Goal: Transaction & Acquisition: Purchase product/service

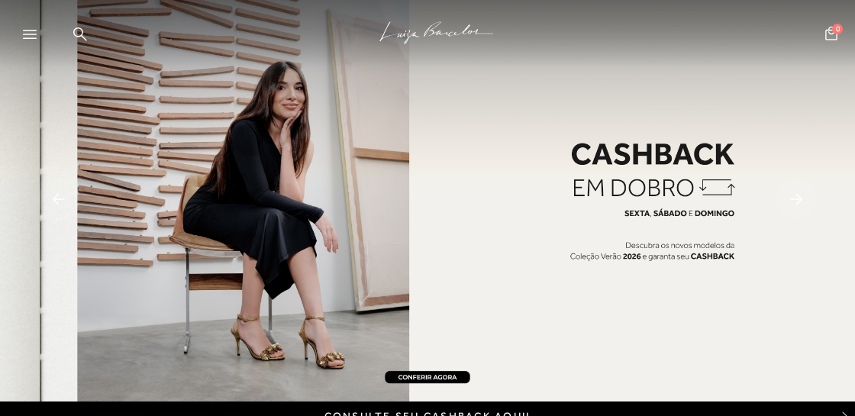
click at [799, 202] on icon at bounding box center [796, 198] width 12 height 11
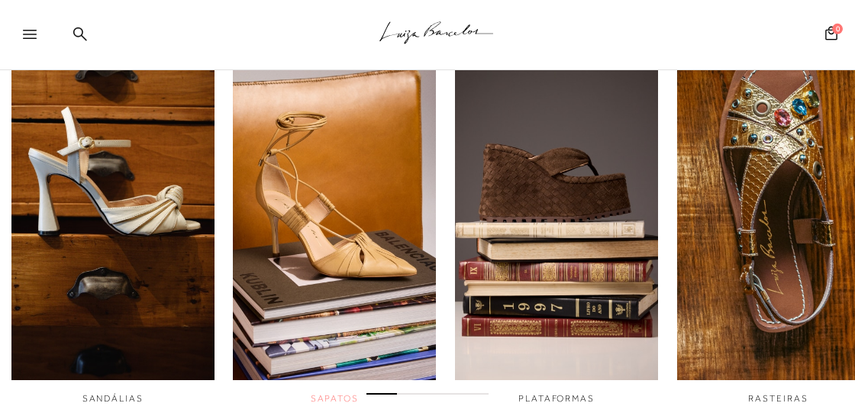
scroll to position [481, 0]
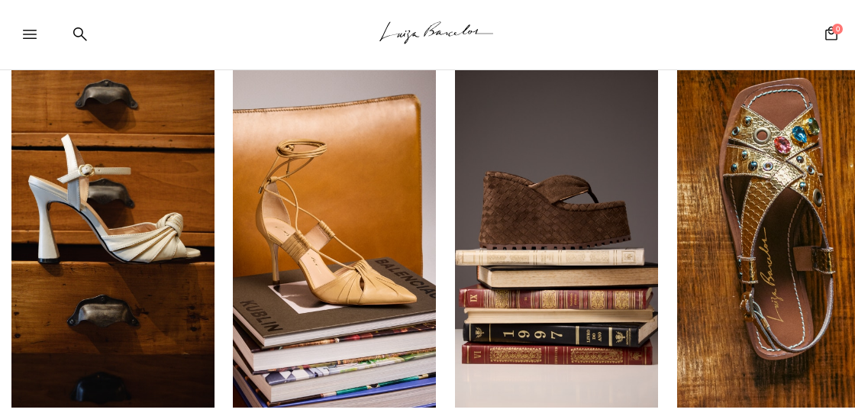
click at [768, 163] on img "4 / 6" at bounding box center [778, 217] width 203 height 380
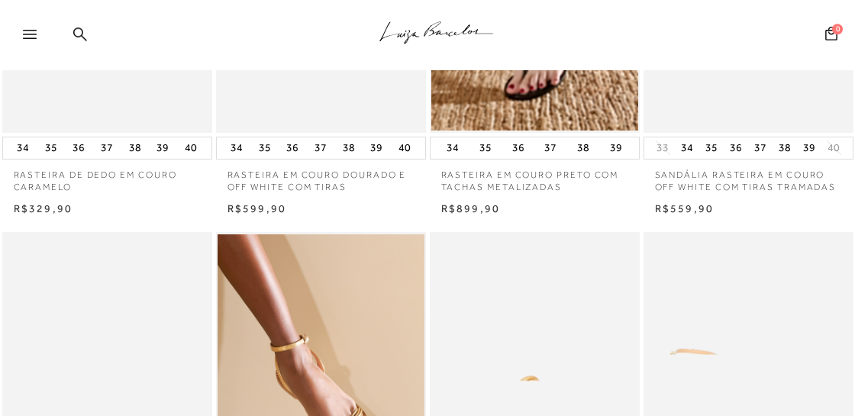
scroll to position [882, 0]
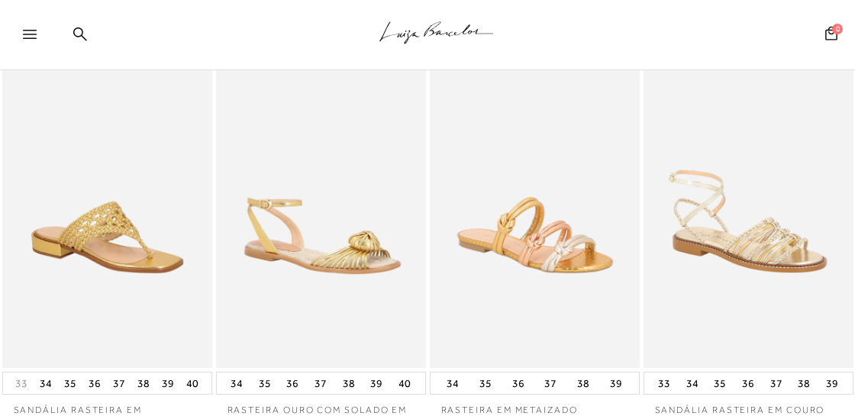
click at [361, 256] on img at bounding box center [322, 210] width 208 height 315
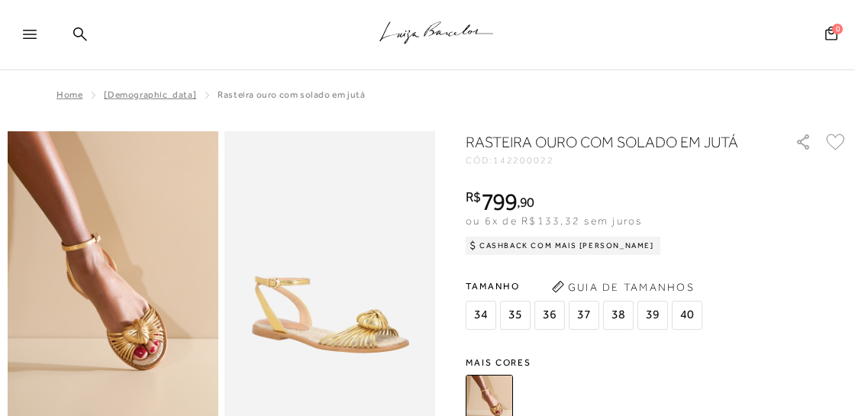
click at [147, 330] on img at bounding box center [113, 289] width 211 height 316
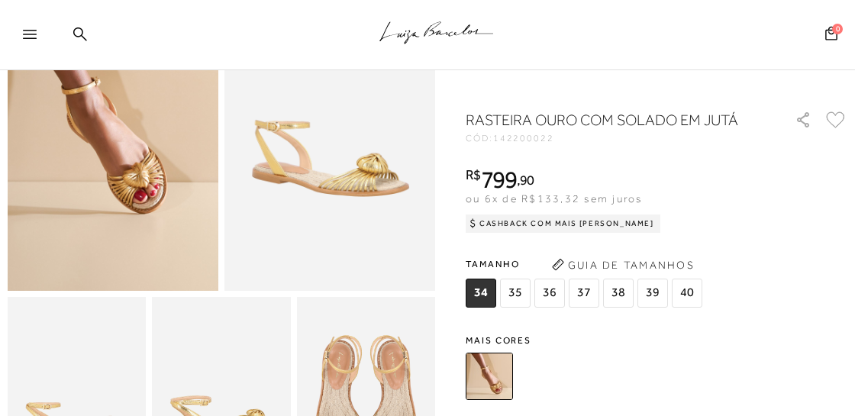
scroll to position [160, 0]
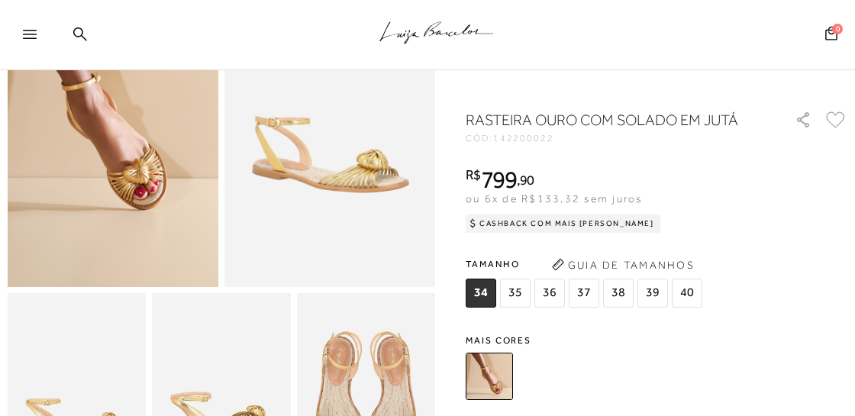
click at [503, 384] on img at bounding box center [489, 376] width 47 height 47
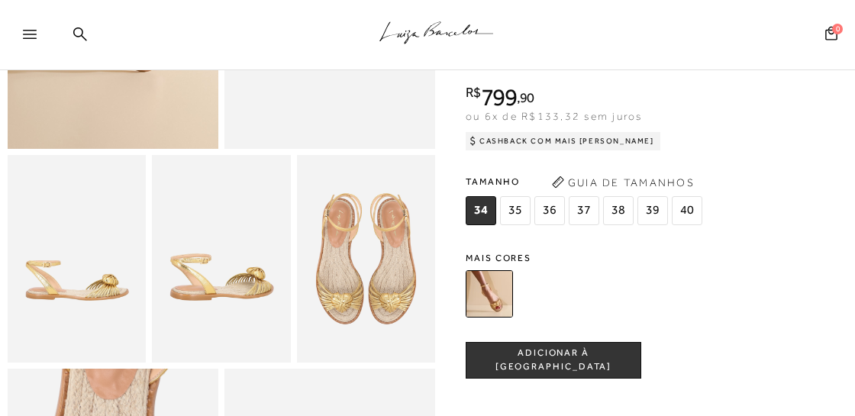
scroll to position [321, 0]
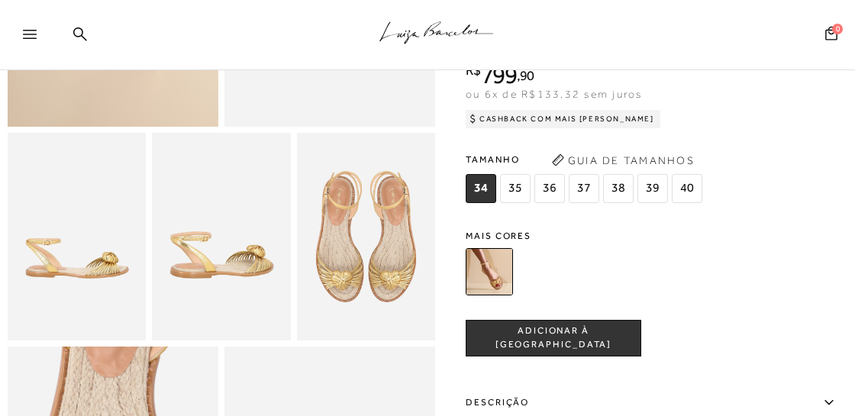
click at [363, 291] on img at bounding box center [366, 237] width 138 height 208
click at [235, 266] on img at bounding box center [221, 237] width 138 height 208
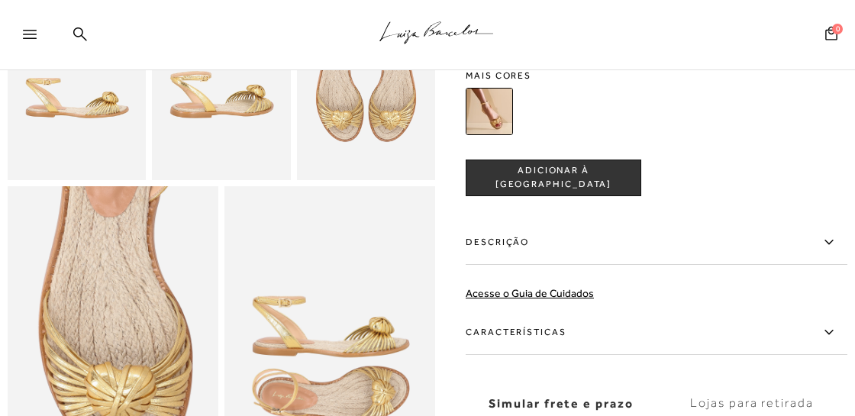
scroll to position [561, 0]
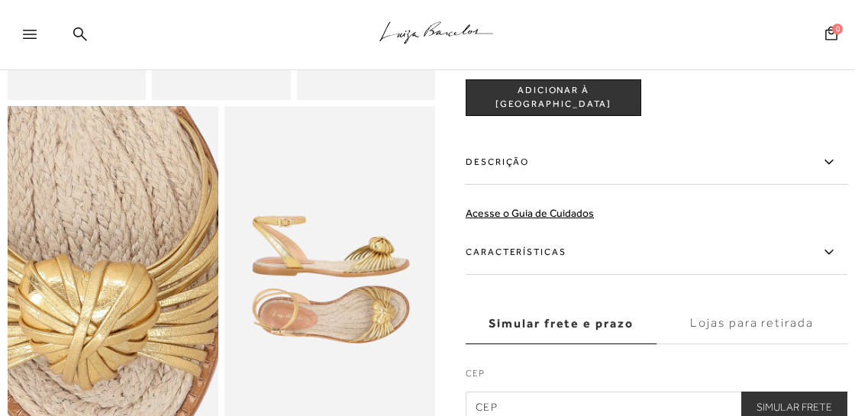
click at [153, 309] on img at bounding box center [73, 220] width 422 height 632
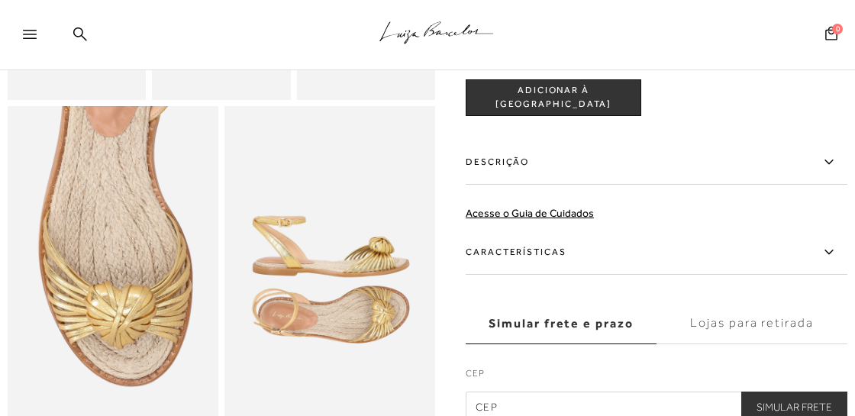
click at [338, 312] on img at bounding box center [330, 264] width 211 height 316
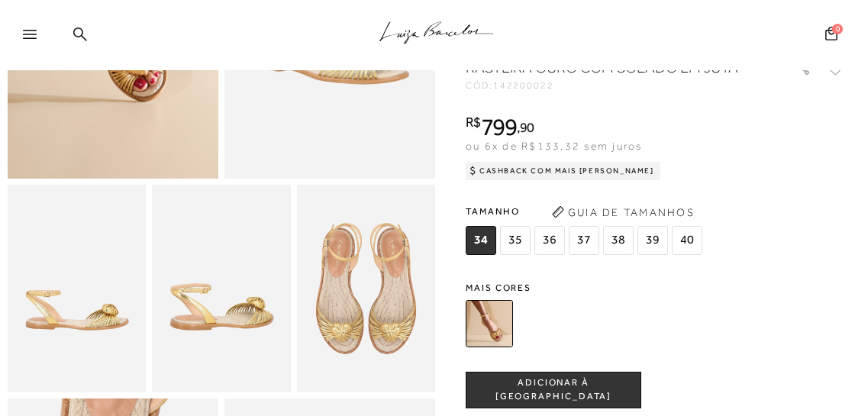
scroll to position [241, 0]
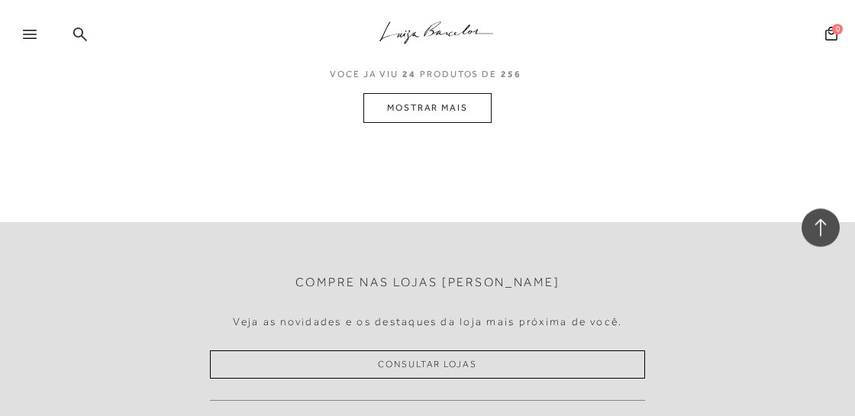
scroll to position [2646, 0]
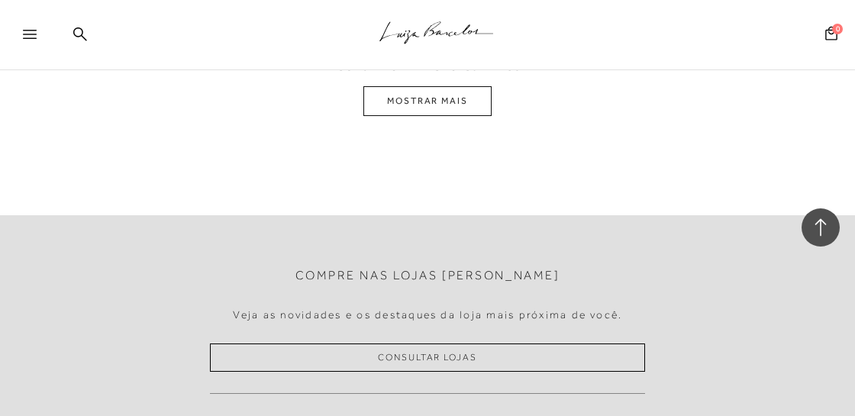
click at [430, 110] on button "MOSTRAR MAIS" at bounding box center [427, 101] width 128 height 30
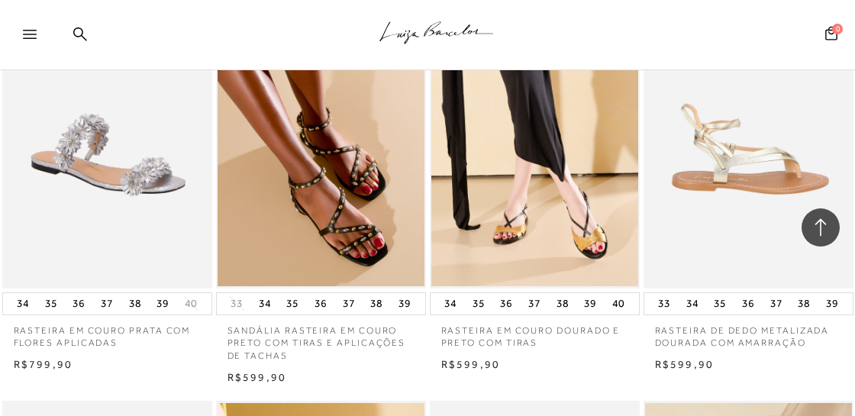
scroll to position [3137, 0]
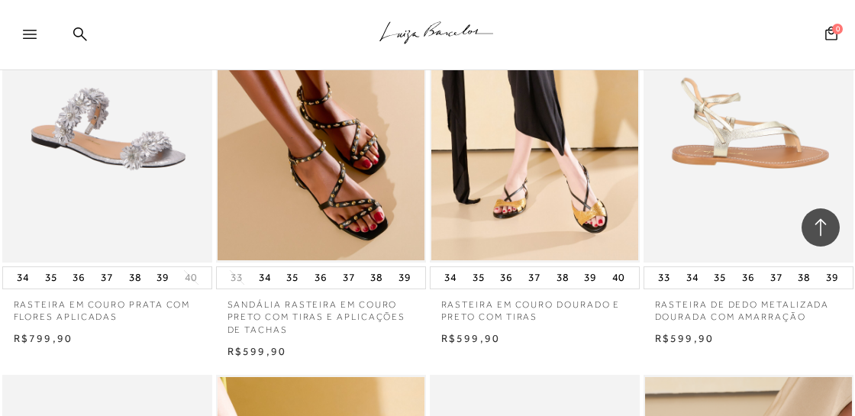
click at [765, 137] on img at bounding box center [749, 104] width 208 height 315
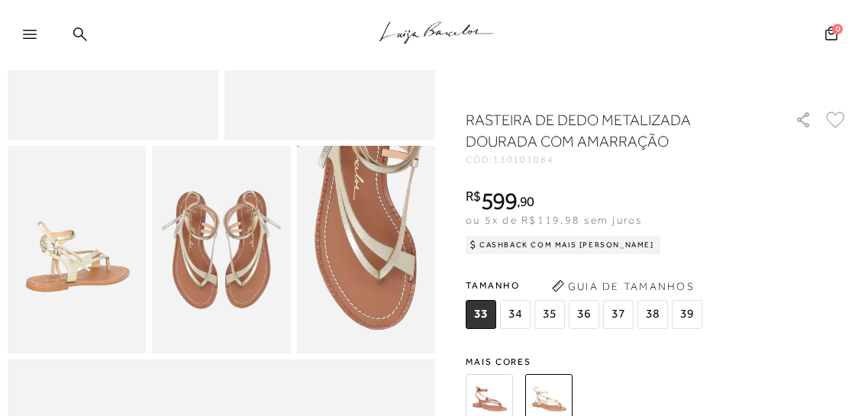
scroll to position [321, 0]
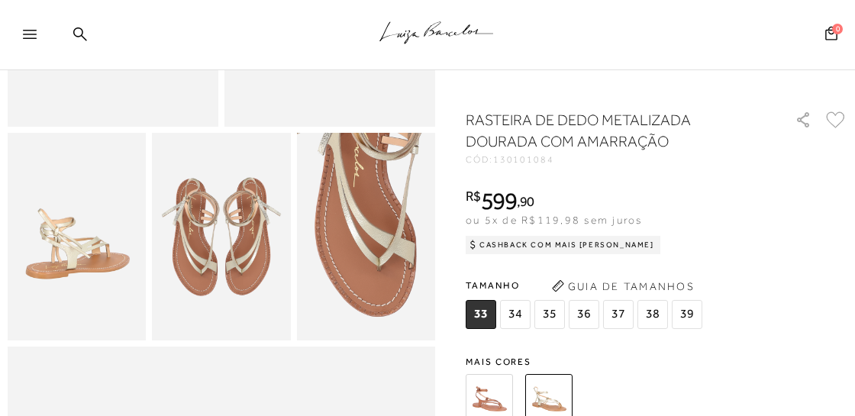
click at [394, 263] on img at bounding box center [366, 237] width 138 height 208
click at [225, 268] on img at bounding box center [221, 237] width 138 height 208
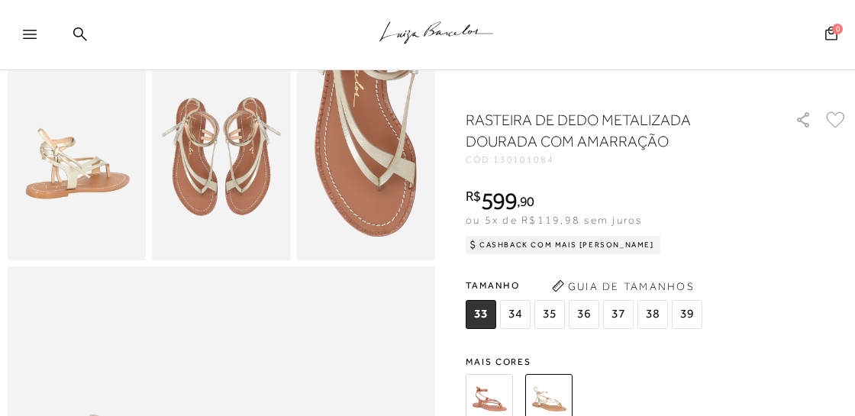
click at [481, 402] on img at bounding box center [489, 397] width 47 height 47
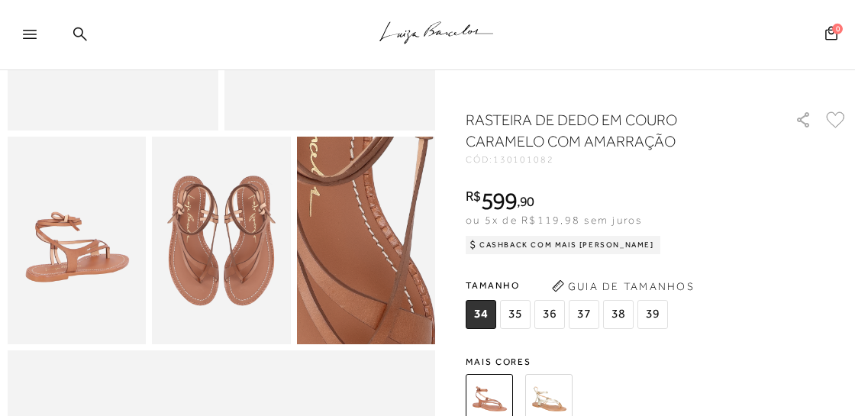
scroll to position [321, 0]
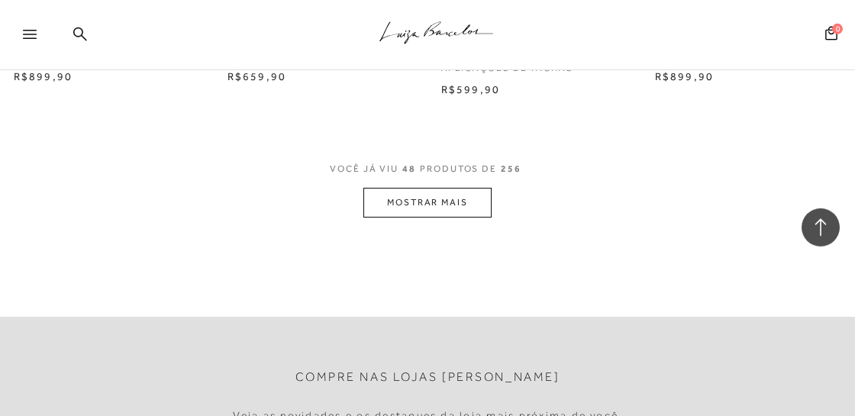
scroll to position [5132, 0]
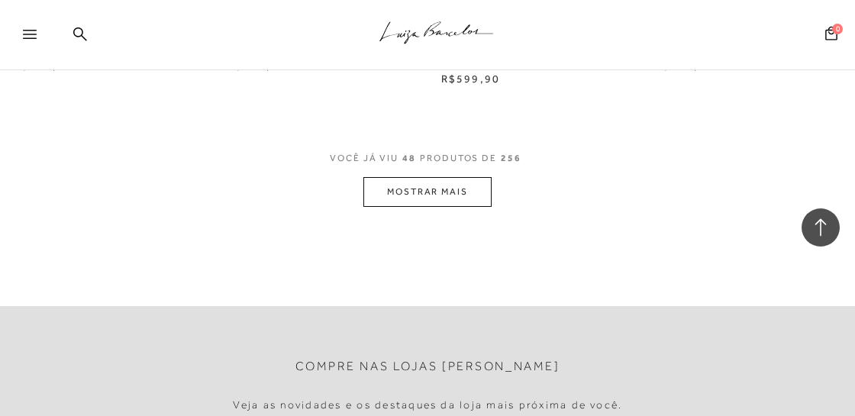
click at [425, 192] on button "MOSTRAR MAIS" at bounding box center [427, 192] width 128 height 30
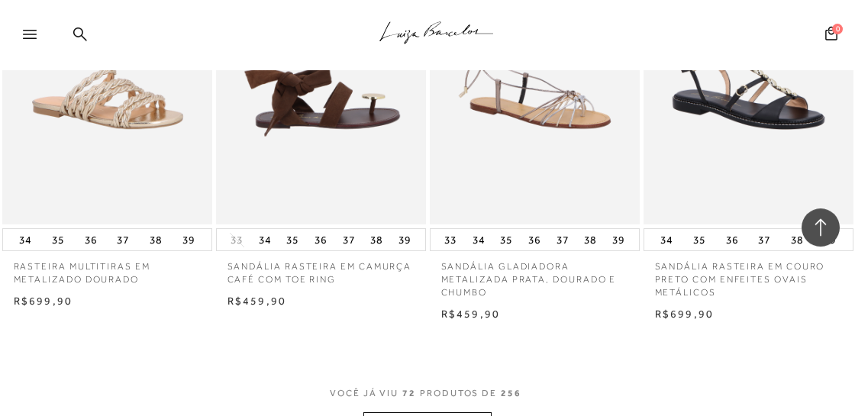
scroll to position [7617, 0]
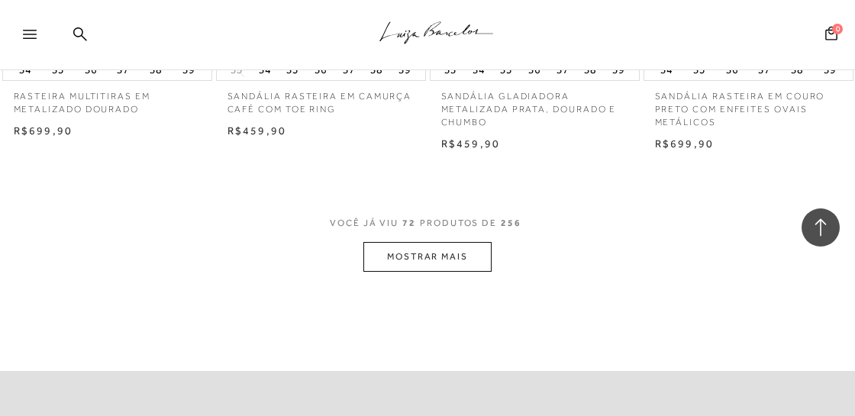
click at [405, 266] on button "MOSTRAR MAIS" at bounding box center [427, 257] width 128 height 30
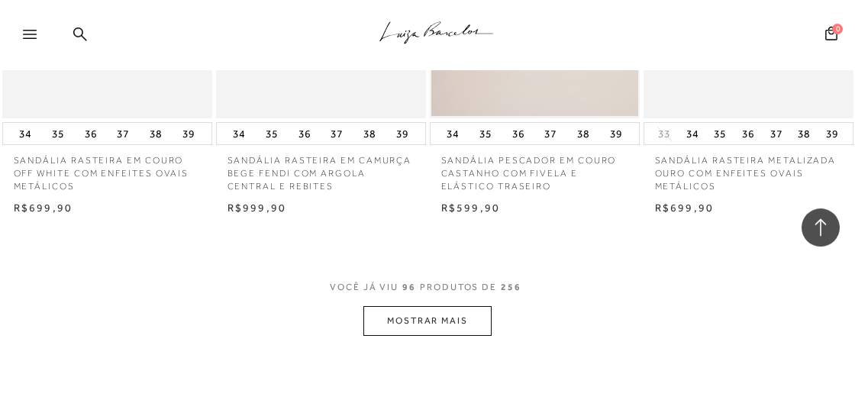
scroll to position [10263, 0]
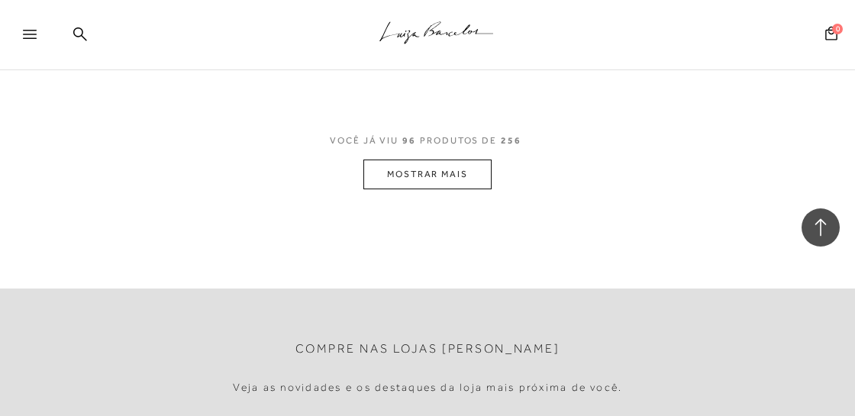
click at [401, 189] on button "MOSTRAR MAIS" at bounding box center [427, 175] width 128 height 30
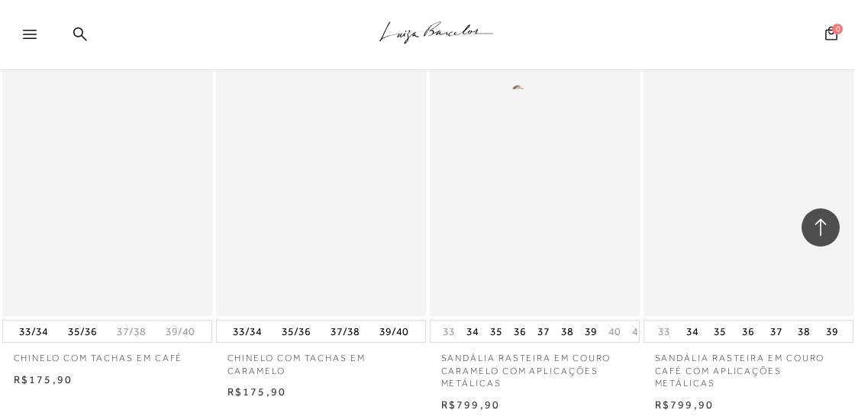
scroll to position [12749, 0]
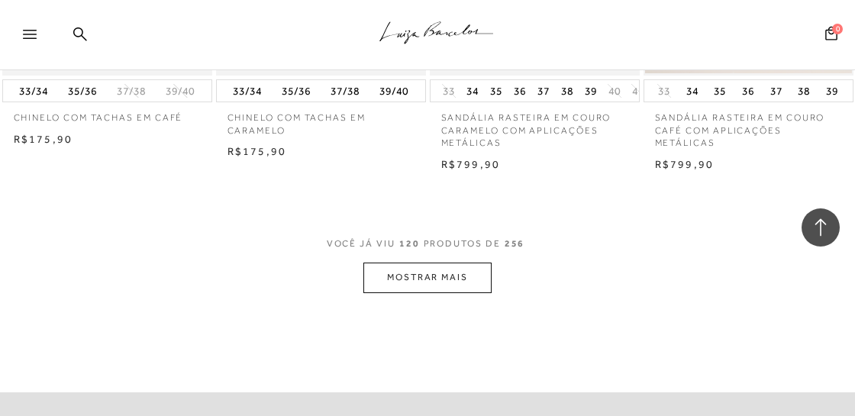
click at [398, 292] on button "MOSTRAR MAIS" at bounding box center [427, 278] width 128 height 30
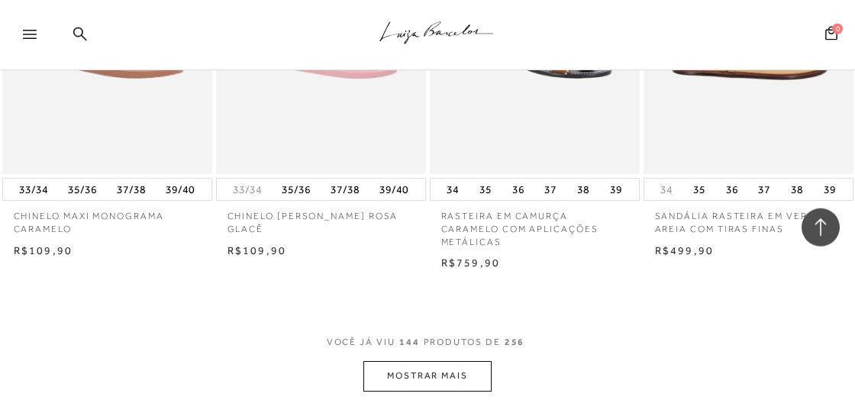
scroll to position [15395, 0]
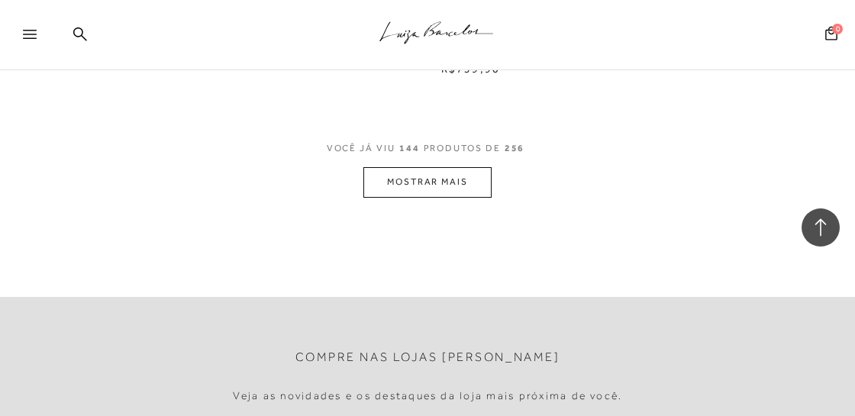
click at [415, 197] on button "MOSTRAR MAIS" at bounding box center [427, 182] width 128 height 30
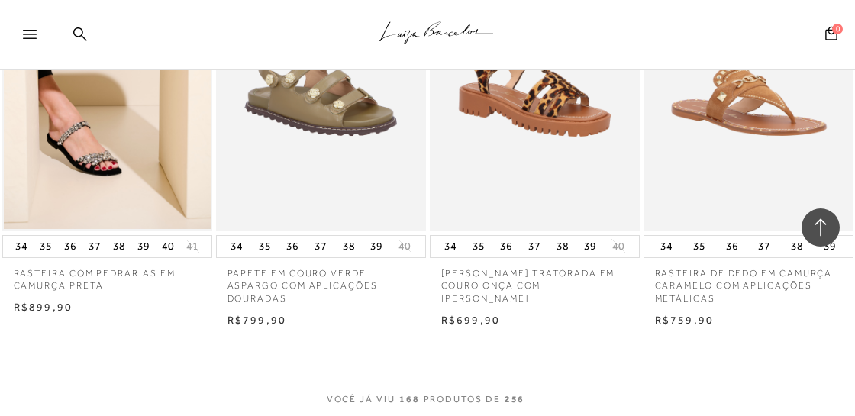
scroll to position [17800, 0]
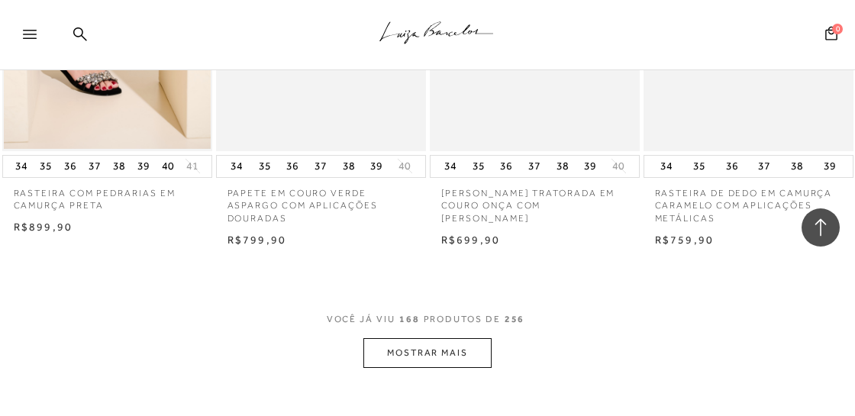
click at [447, 341] on button "MOSTRAR MAIS" at bounding box center [427, 353] width 128 height 30
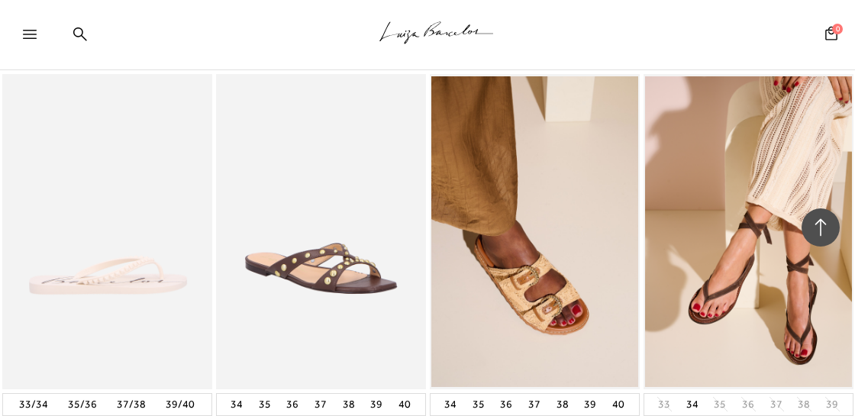
scroll to position [20446, 0]
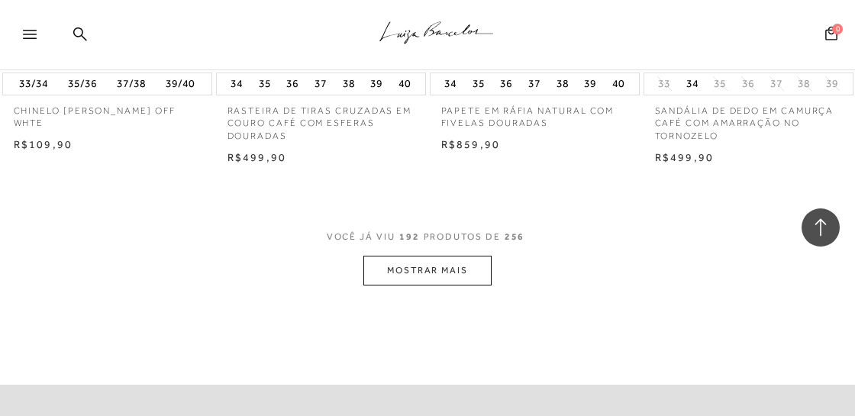
click at [417, 262] on button "MOSTRAR MAIS" at bounding box center [427, 271] width 128 height 30
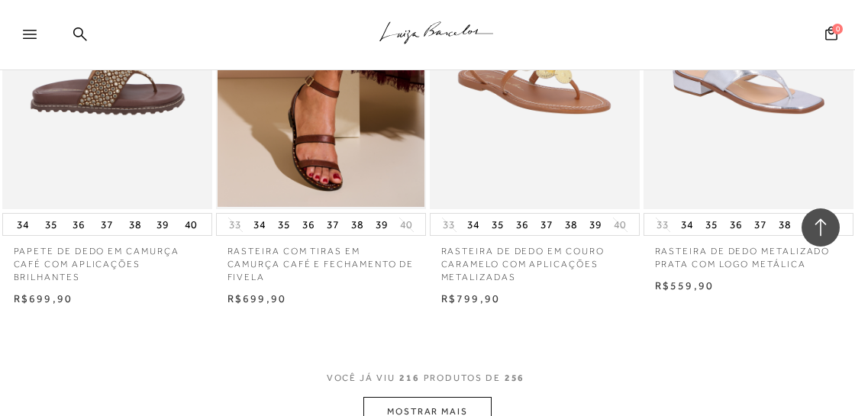
scroll to position [23092, 0]
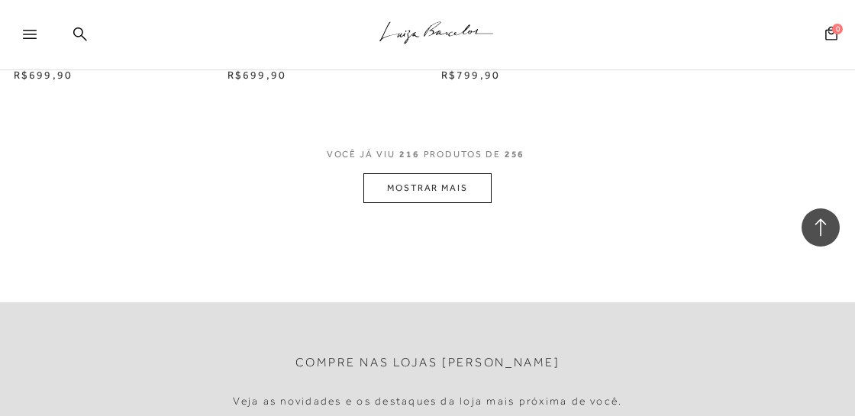
click at [381, 179] on button "MOSTRAR MAIS" at bounding box center [427, 188] width 128 height 30
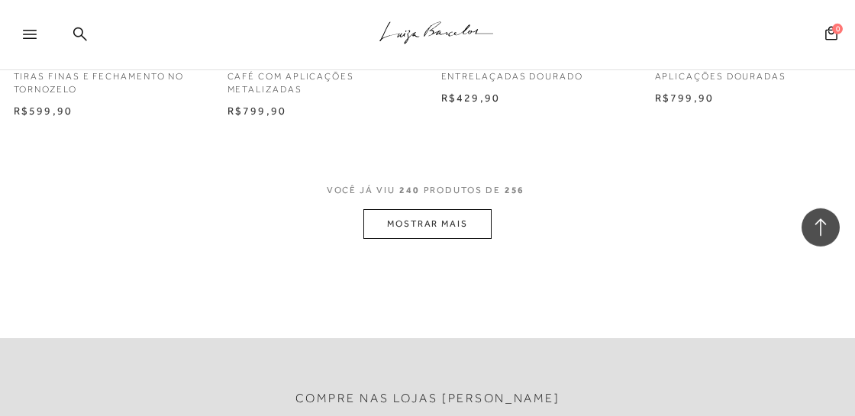
scroll to position [25738, 0]
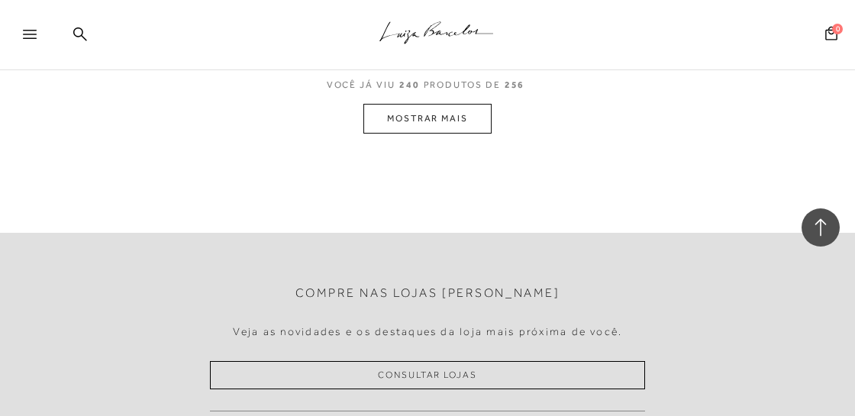
click at [446, 104] on button "MOSTRAR MAIS" at bounding box center [427, 119] width 128 height 30
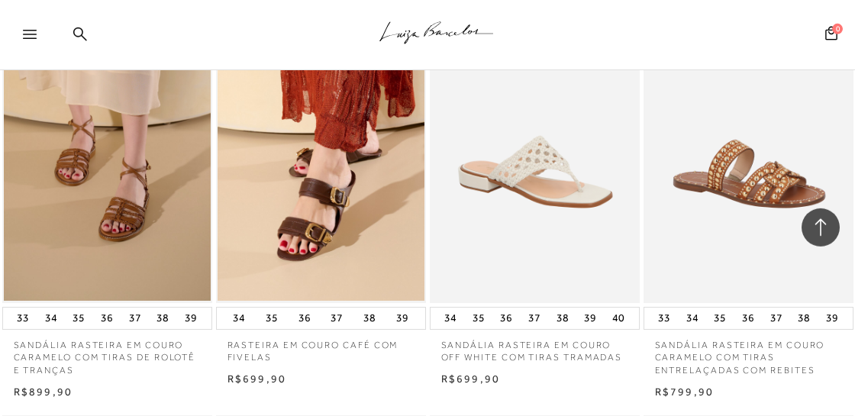
scroll to position [0, 0]
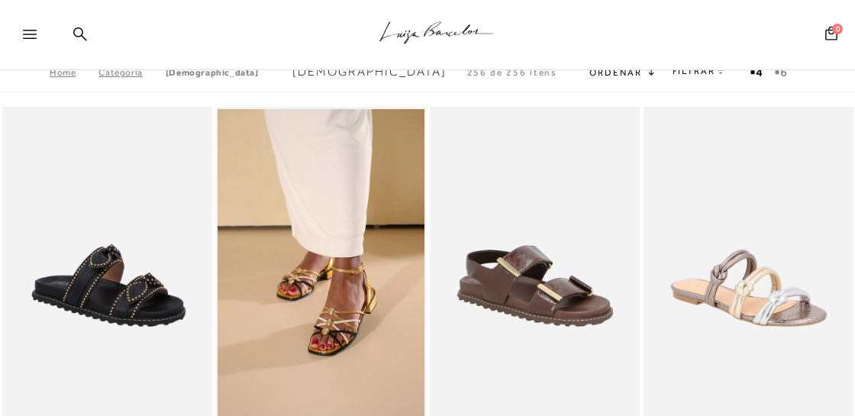
click at [31, 28] on div at bounding box center [36, 38] width 27 height 23
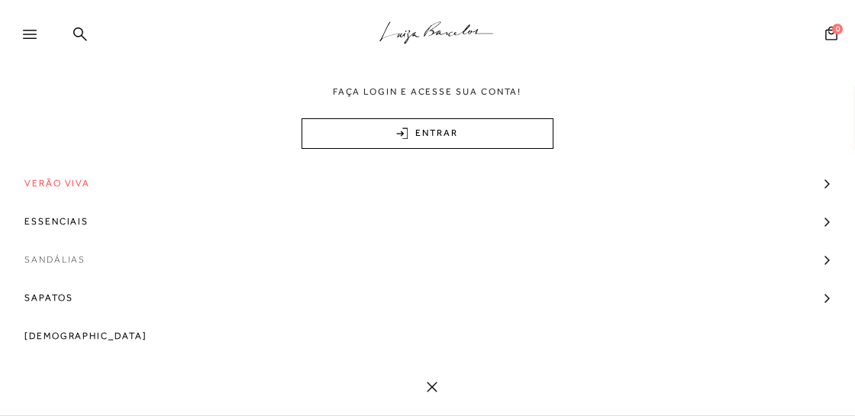
click at [63, 260] on span "Sandálias" at bounding box center [54, 260] width 61 height 38
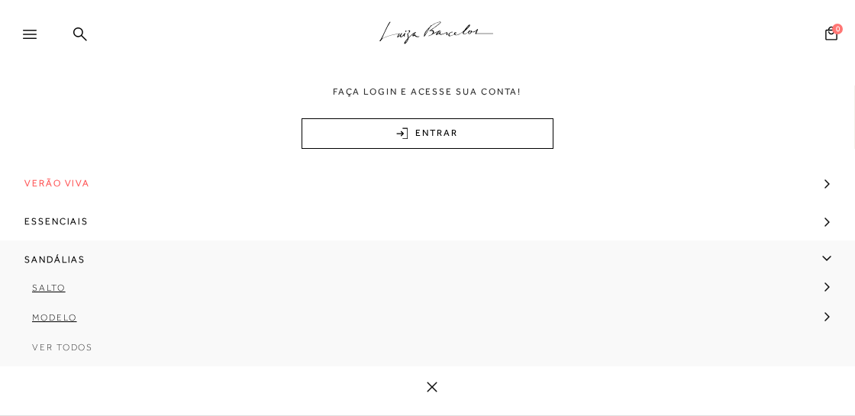
click at [60, 348] on span "Ver Todos" at bounding box center [62, 347] width 61 height 11
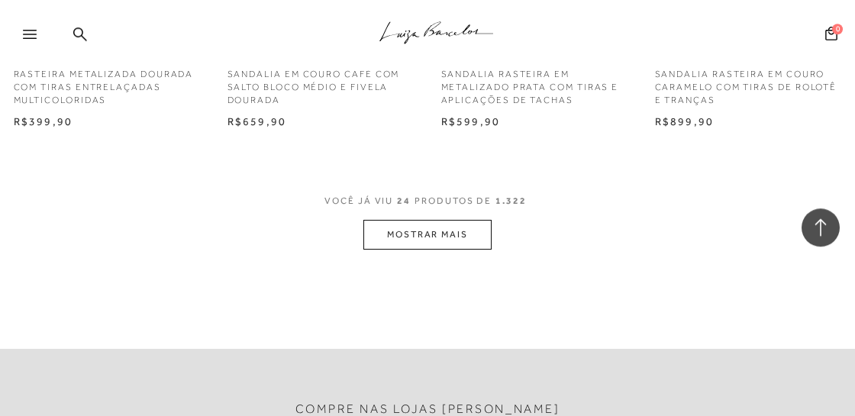
scroll to position [2486, 0]
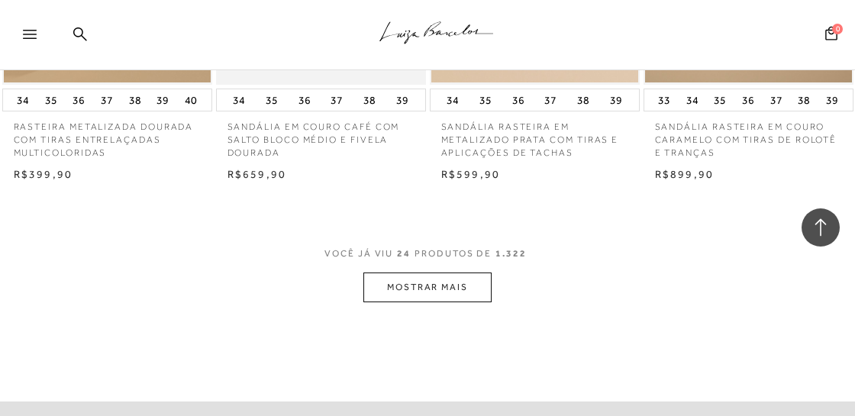
click at [456, 289] on button "MOSTRAR MAIS" at bounding box center [427, 288] width 128 height 30
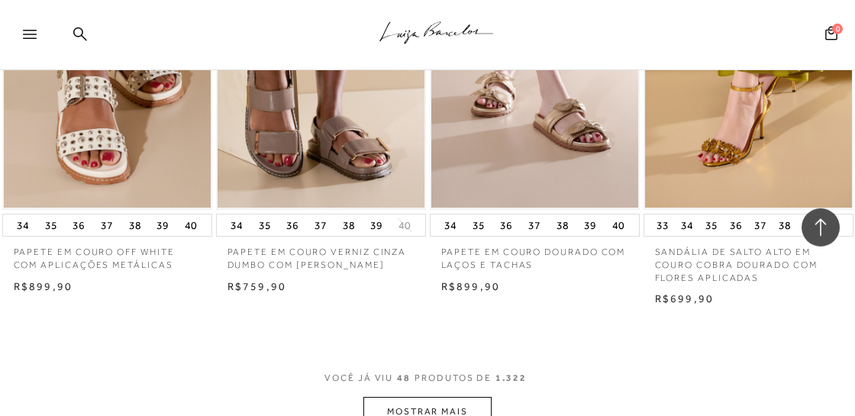
scroll to position [5132, 0]
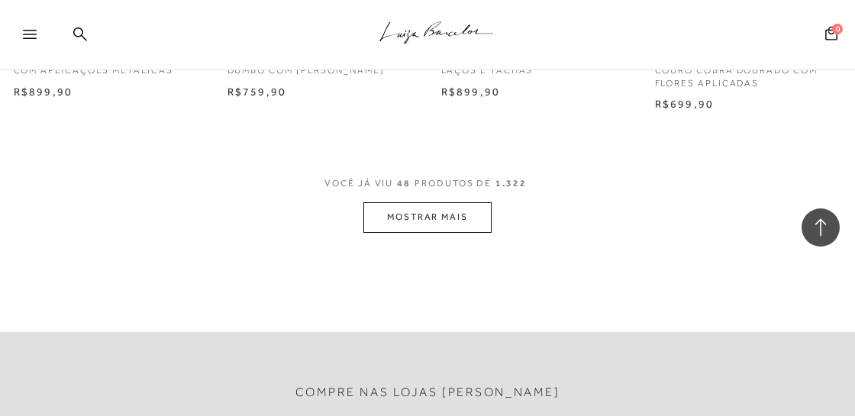
click at [431, 221] on button "MOSTRAR MAIS" at bounding box center [427, 217] width 128 height 30
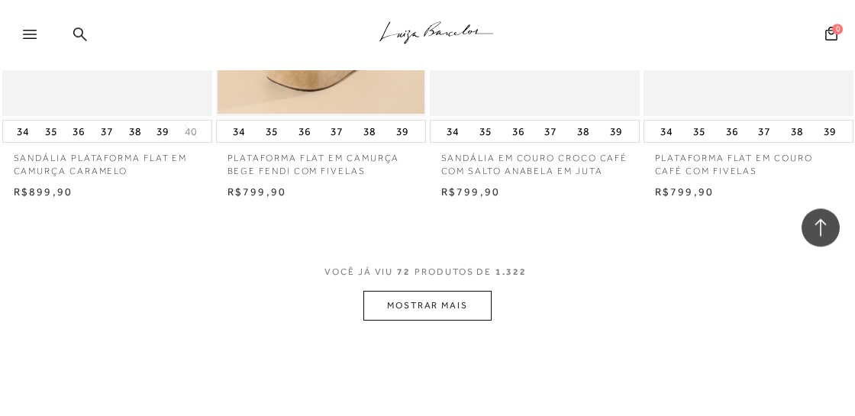
scroll to position [7777, 0]
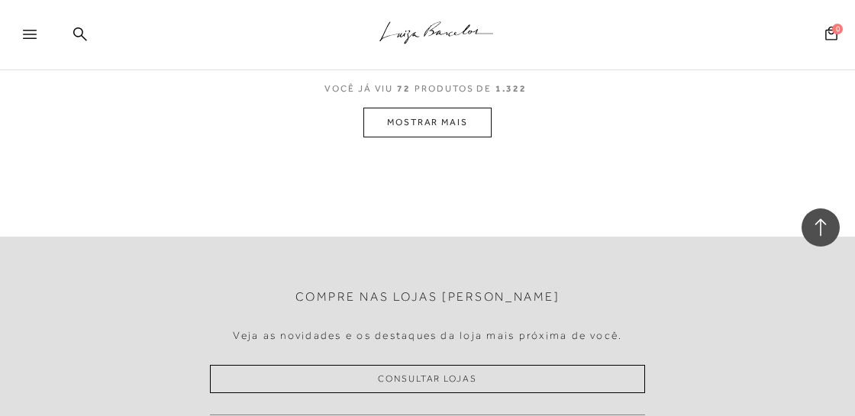
click at [414, 137] on button "MOSTRAR MAIS" at bounding box center [427, 123] width 128 height 30
click at [431, 127] on button "MOSTRAR MAIS" at bounding box center [427, 120] width 128 height 30
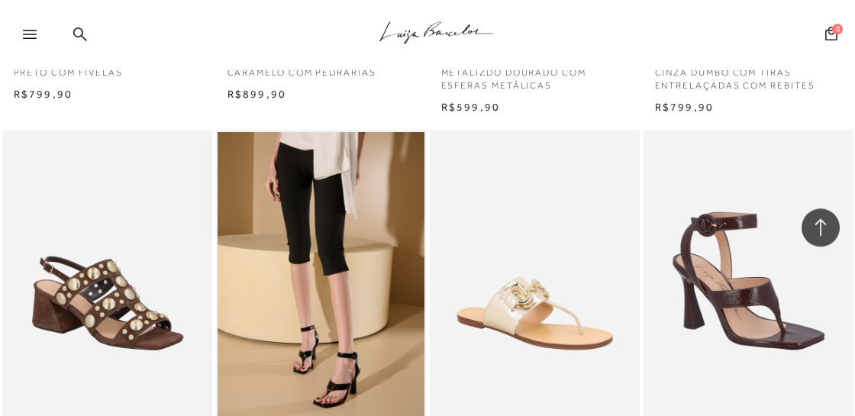
scroll to position [11626, 0]
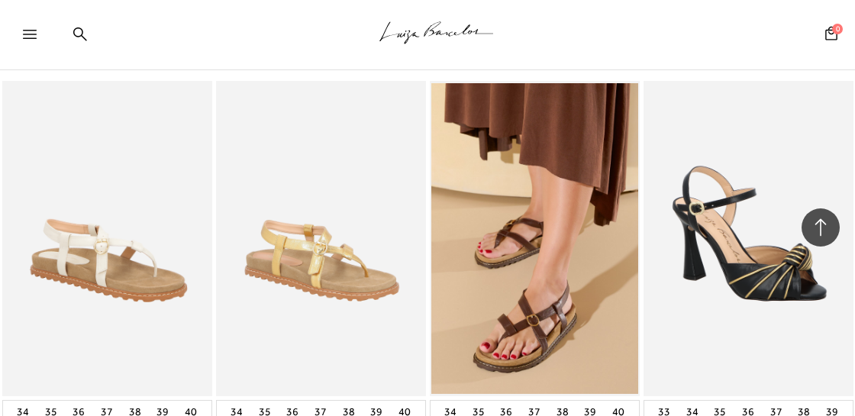
scroll to position [12829, 0]
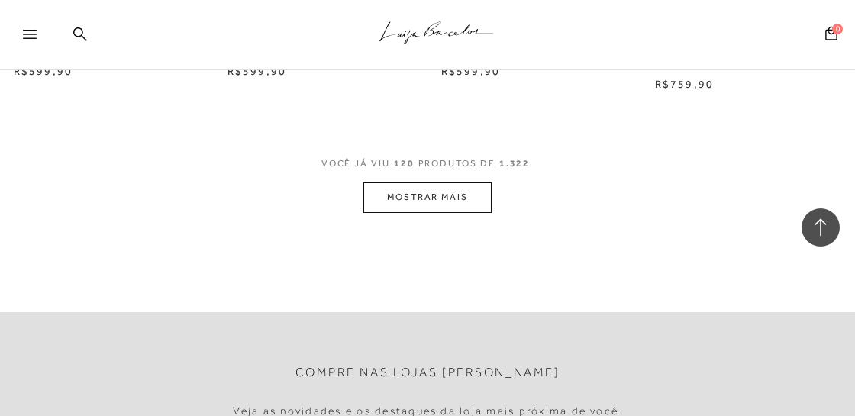
click at [407, 212] on button "MOSTRAR MAIS" at bounding box center [427, 198] width 128 height 30
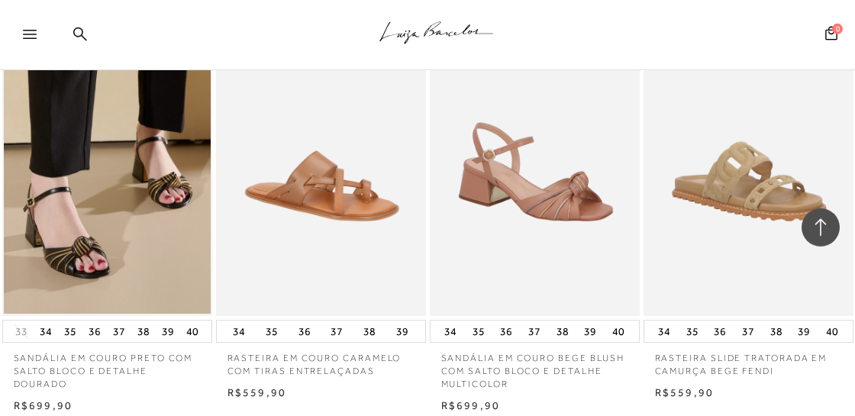
scroll to position [13791, 0]
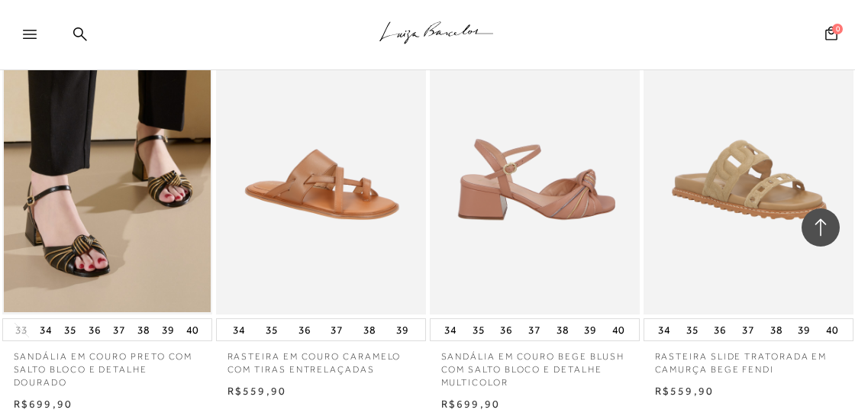
click at [506, 199] on img at bounding box center [535, 157] width 208 height 315
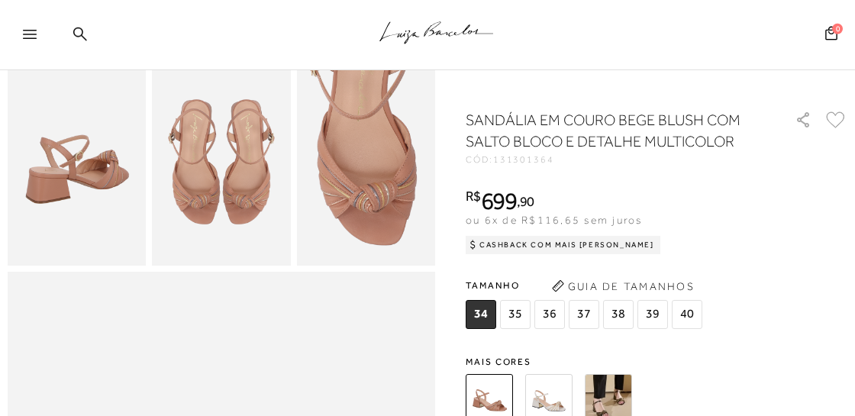
scroll to position [401, 0]
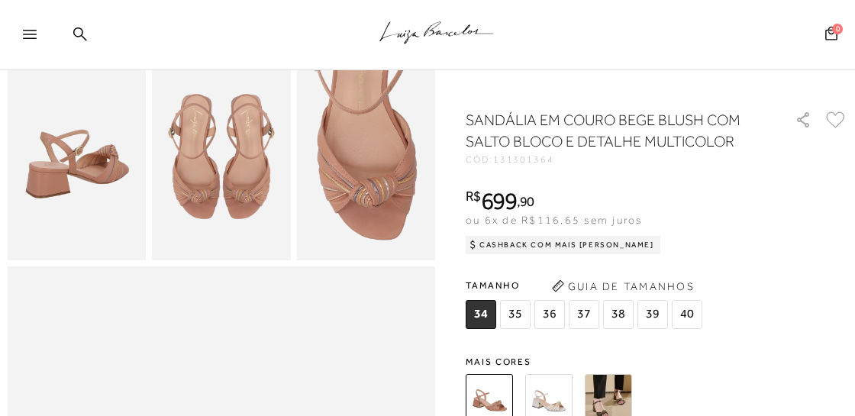
click at [607, 393] on img at bounding box center [608, 397] width 47 height 47
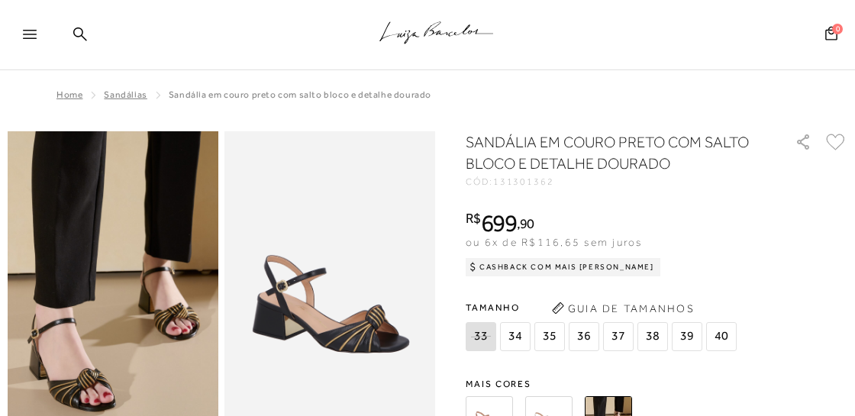
click at [76, 386] on img at bounding box center [113, 289] width 211 height 316
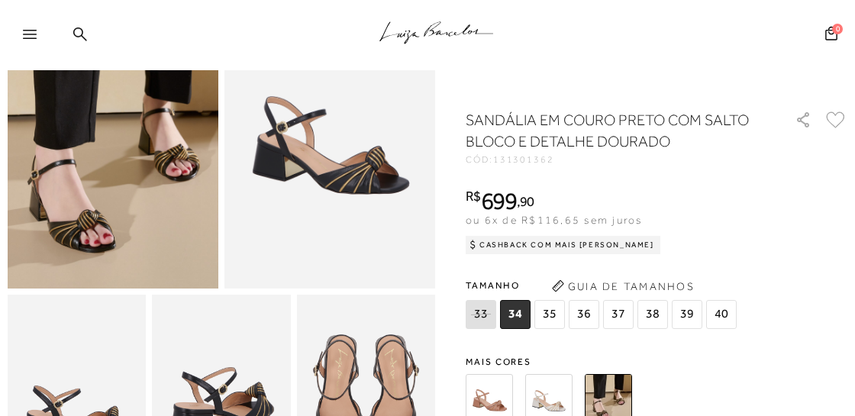
scroll to position [160, 0]
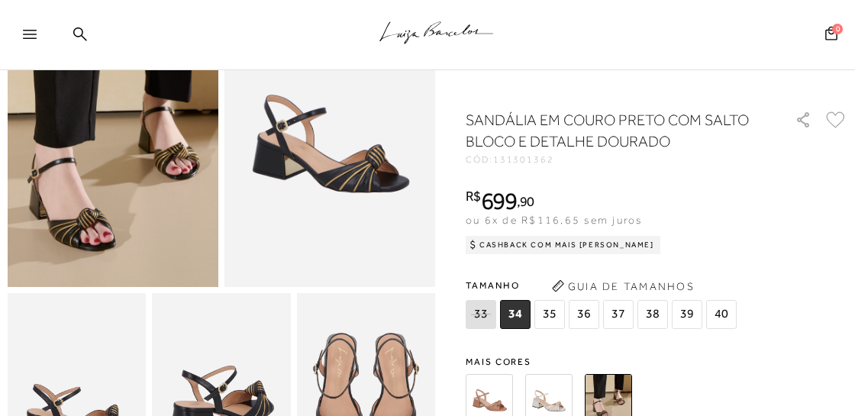
click at [544, 404] on img at bounding box center [548, 397] width 47 height 47
click at [0, 0] on input "Descrição" at bounding box center [0, 0] width 0 height 0
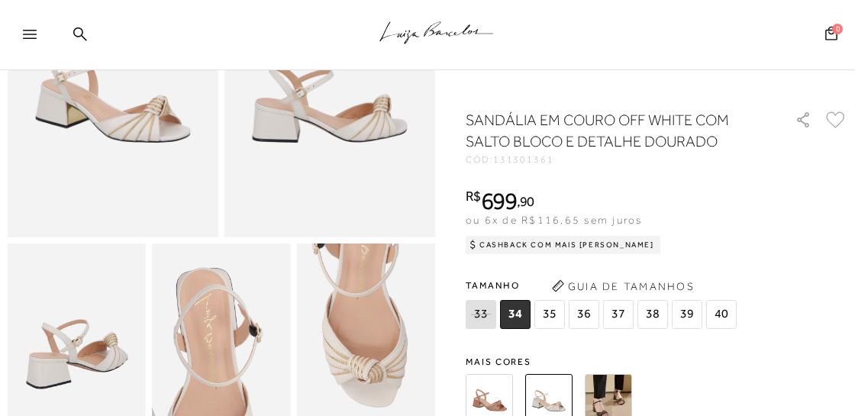
scroll to position [241, 0]
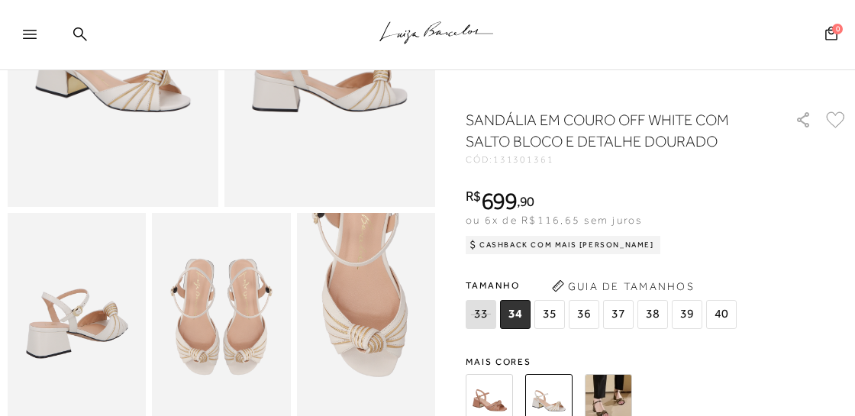
click at [359, 348] on img at bounding box center [366, 317] width 138 height 208
click at [223, 347] on img at bounding box center [221, 317] width 138 height 208
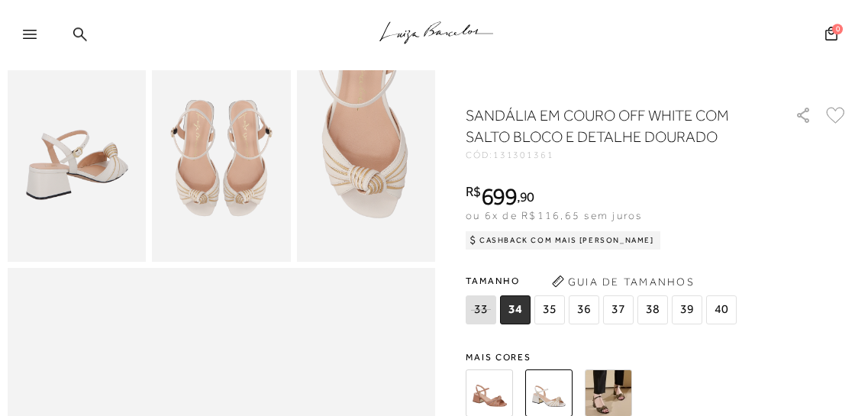
scroll to position [401, 0]
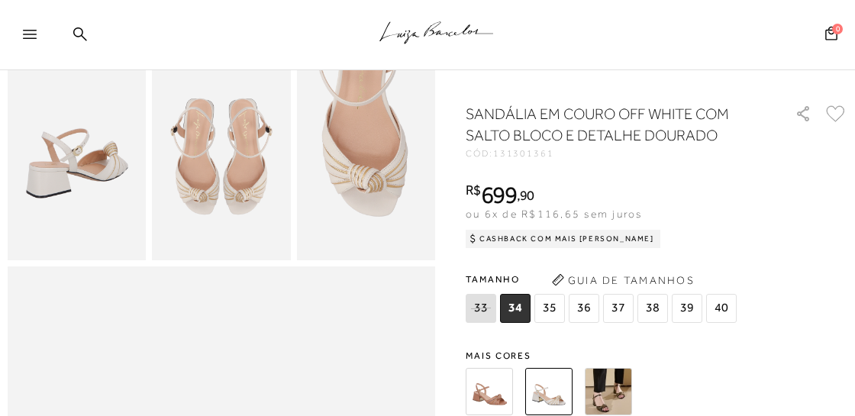
click at [486, 396] on img at bounding box center [489, 391] width 47 height 47
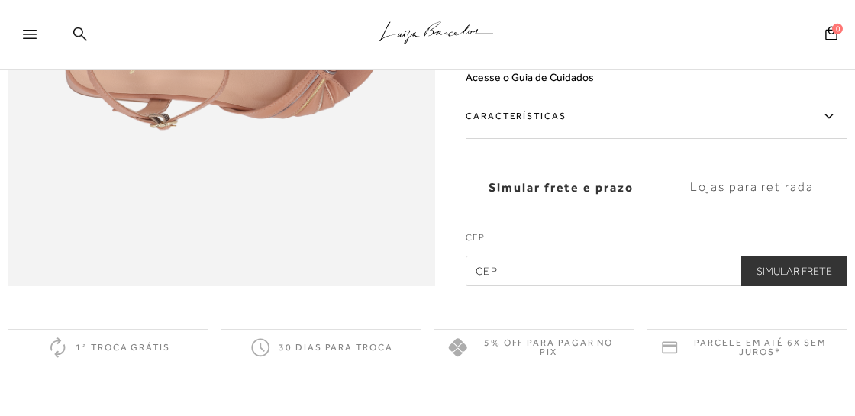
scroll to position [1042, 0]
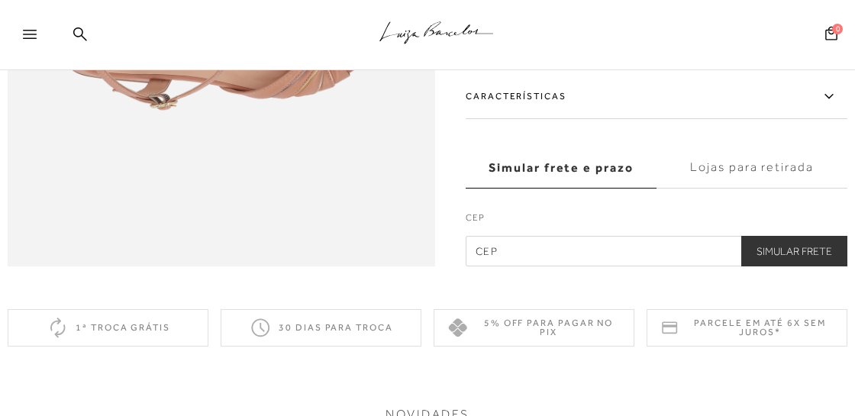
click at [538, 254] on input "text" at bounding box center [657, 251] width 382 height 31
click at [789, 247] on button "Simular Frete" at bounding box center [794, 251] width 106 height 31
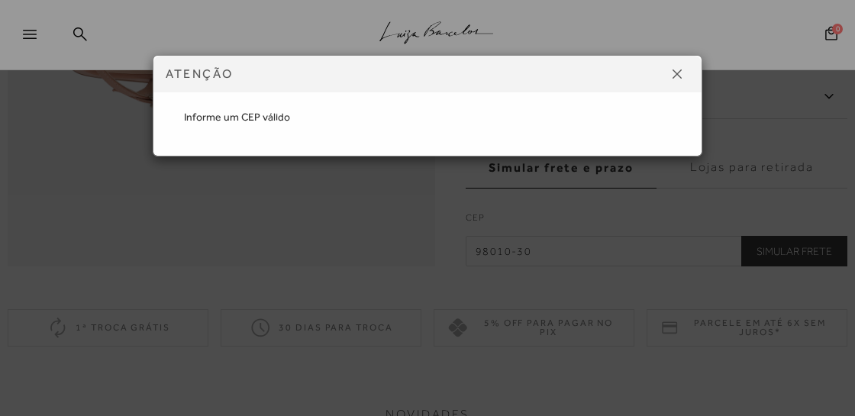
click at [683, 69] on button at bounding box center [677, 74] width 24 height 24
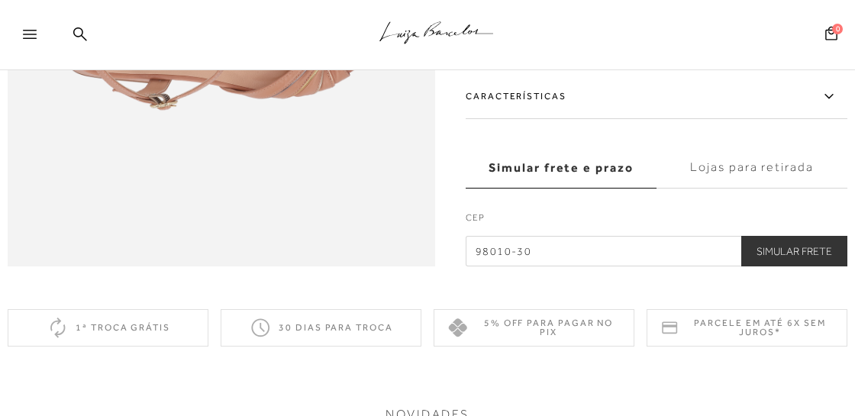
click at [495, 251] on input "98010-30" at bounding box center [657, 251] width 382 height 31
type input "9"
type input "89801-030"
click at [823, 260] on button "Simular Frete" at bounding box center [794, 251] width 106 height 31
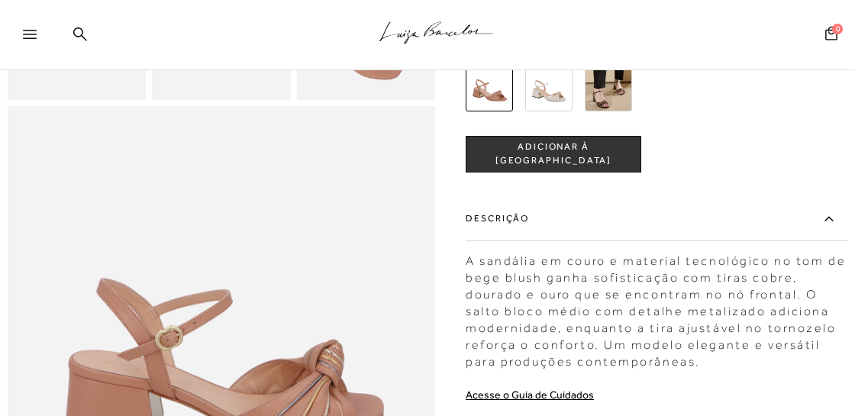
scroll to position [321, 0]
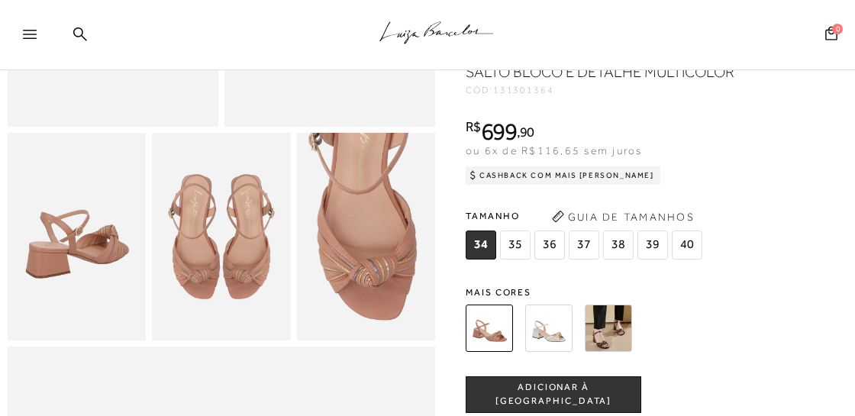
click at [545, 336] on img at bounding box center [548, 327] width 47 height 47
click at [561, 351] on img at bounding box center [548, 327] width 47 height 47
click at [546, 351] on img at bounding box center [548, 327] width 47 height 47
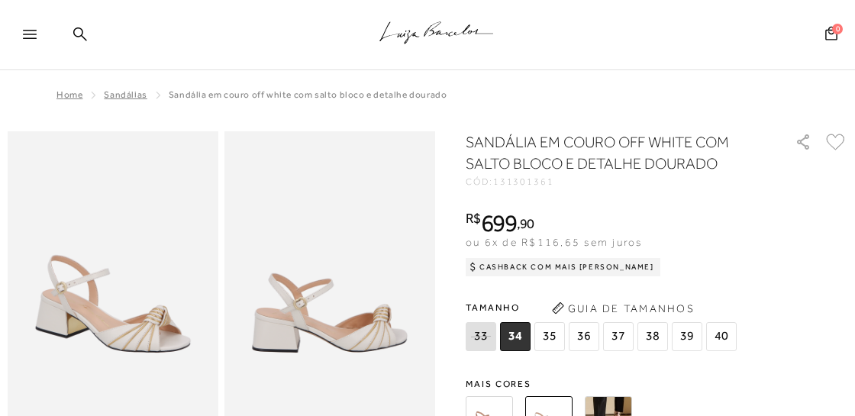
click at [100, 333] on img at bounding box center [113, 289] width 211 height 316
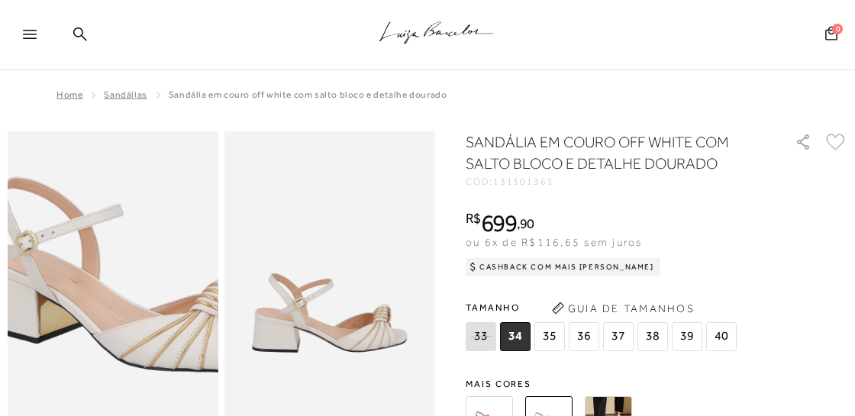
scroll to position [321, 0]
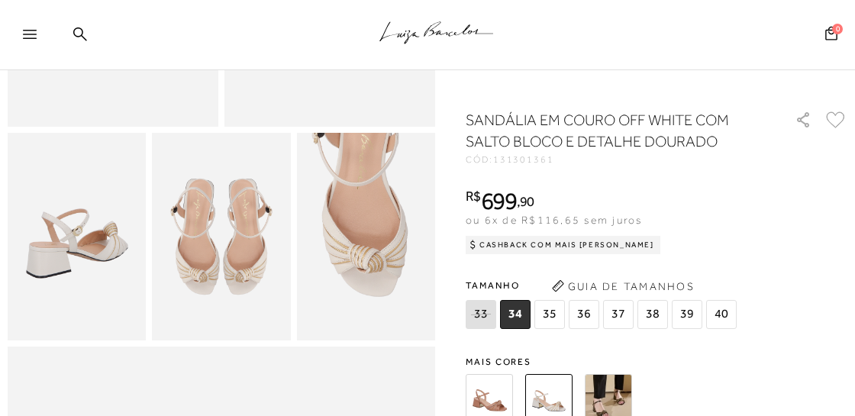
click at [196, 279] on img at bounding box center [221, 237] width 138 height 208
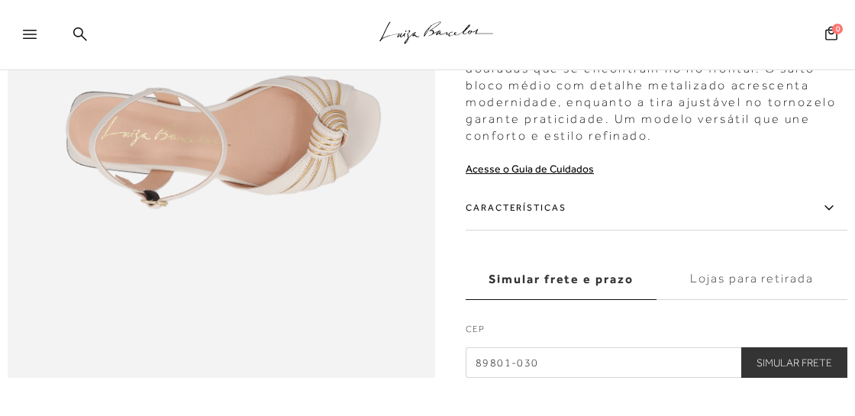
scroll to position [962, 0]
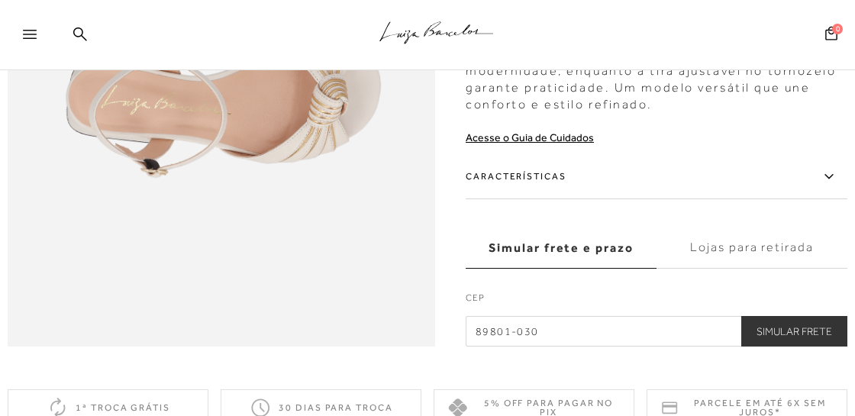
click at [534, 178] on label "Características" at bounding box center [657, 177] width 382 height 44
click at [0, 0] on input "Características" at bounding box center [0, 0] width 0 height 0
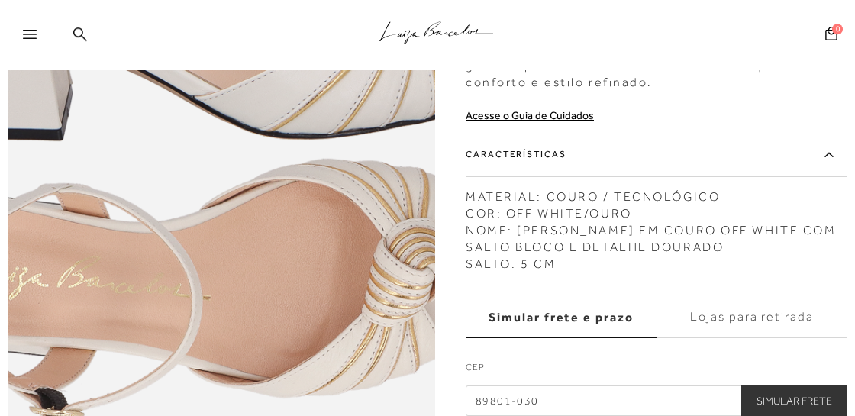
scroll to position [802, 0]
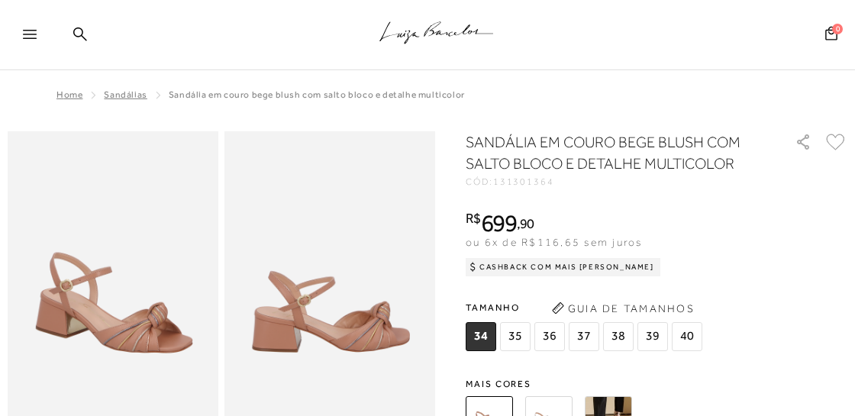
scroll to position [401, 0]
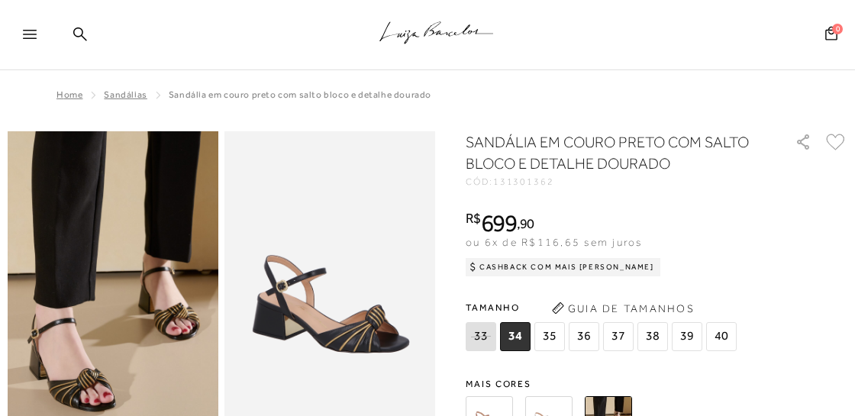
scroll to position [401, 0]
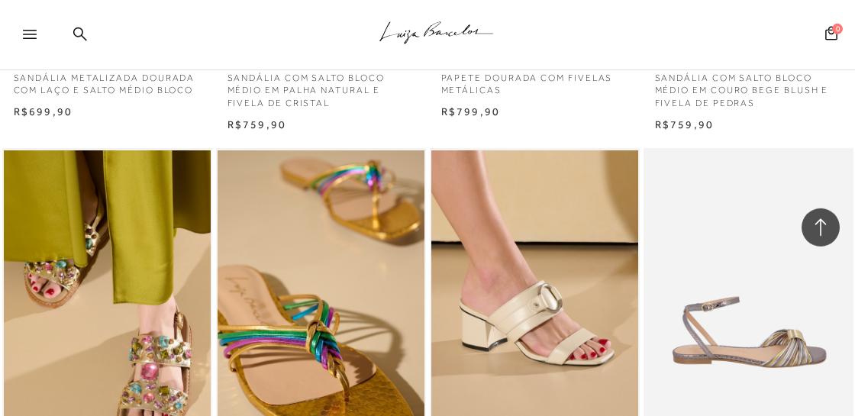
scroll to position [3849, 0]
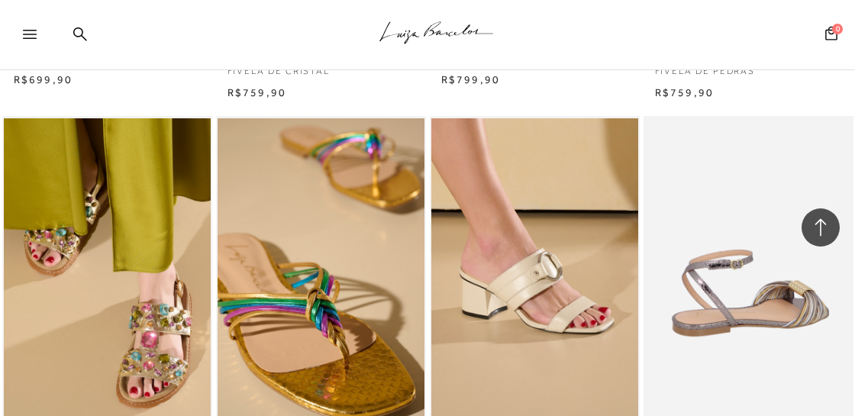
click at [741, 312] on img at bounding box center [749, 273] width 208 height 315
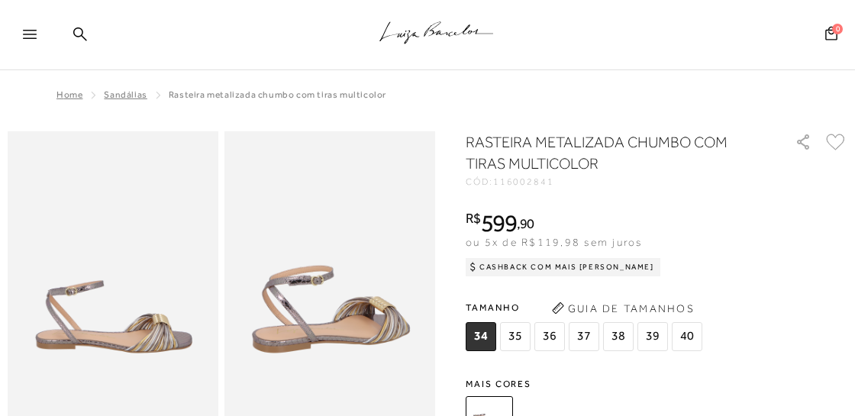
click at [151, 325] on img at bounding box center [113, 289] width 211 height 316
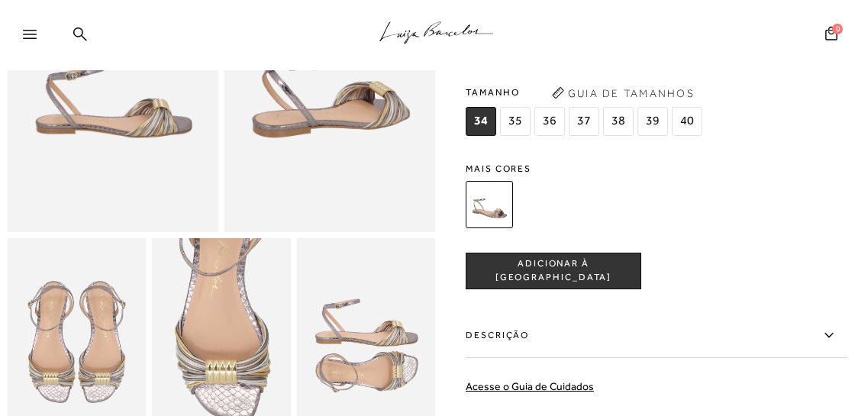
scroll to position [241, 0]
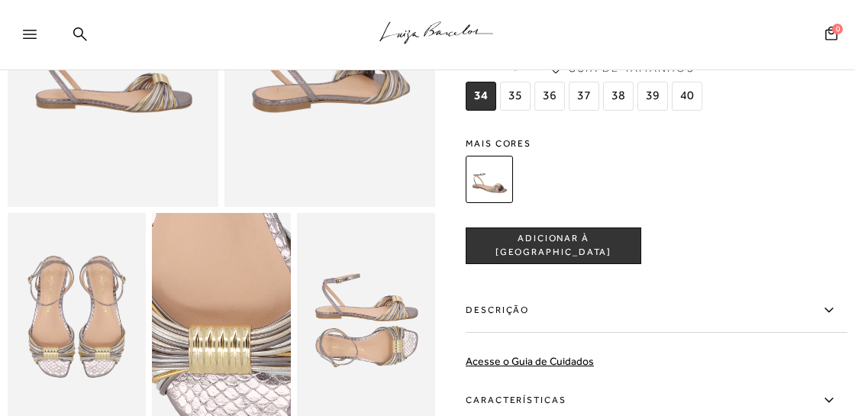
click at [222, 344] on img at bounding box center [220, 289] width 277 height 415
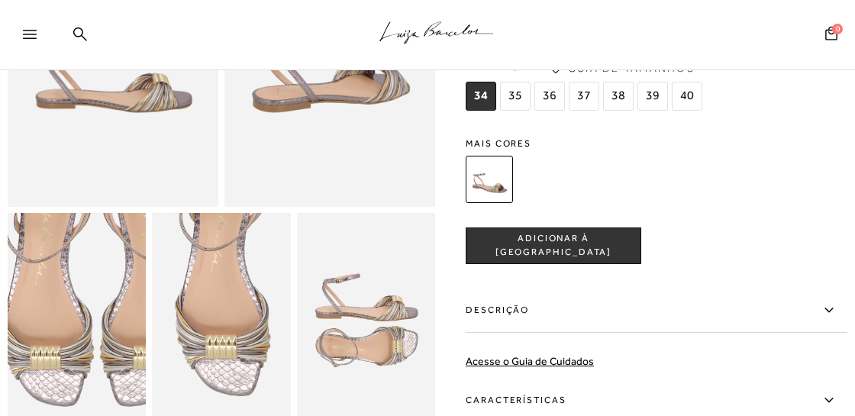
click at [57, 349] on img at bounding box center [97, 284] width 277 height 415
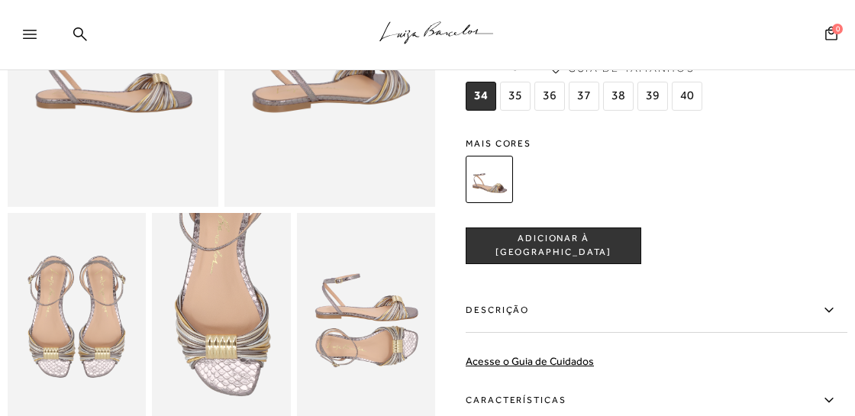
click at [390, 351] on img at bounding box center [366, 317] width 138 height 208
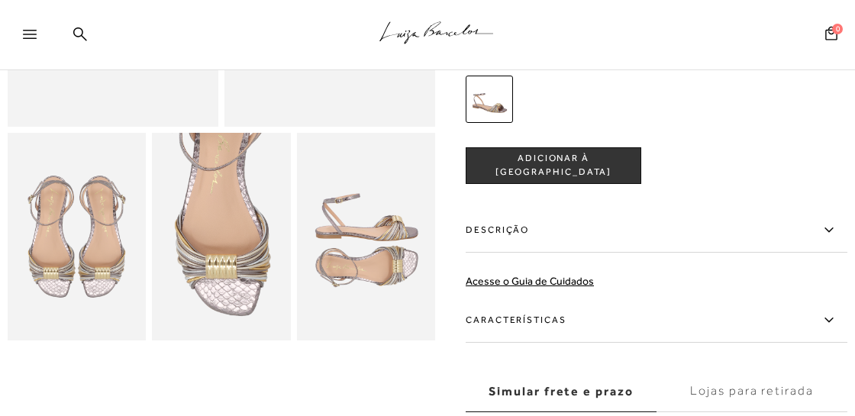
scroll to position [80, 0]
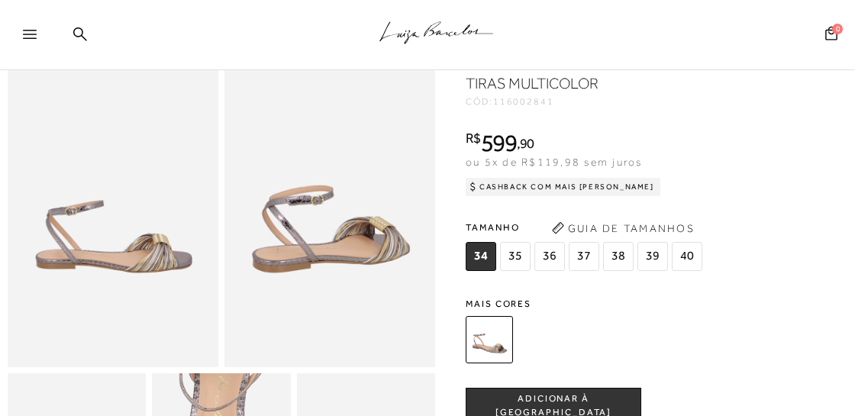
click at [142, 263] on img at bounding box center [113, 209] width 211 height 316
click at [289, 244] on img at bounding box center [330, 209] width 211 height 316
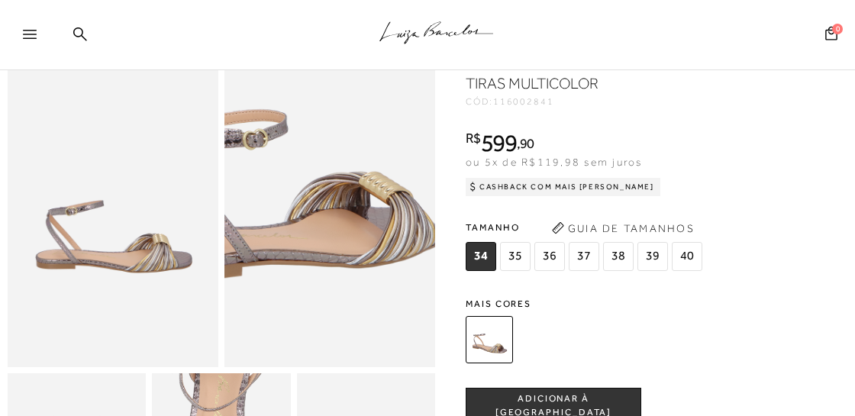
click at [380, 261] on img at bounding box center [280, 157] width 422 height 632
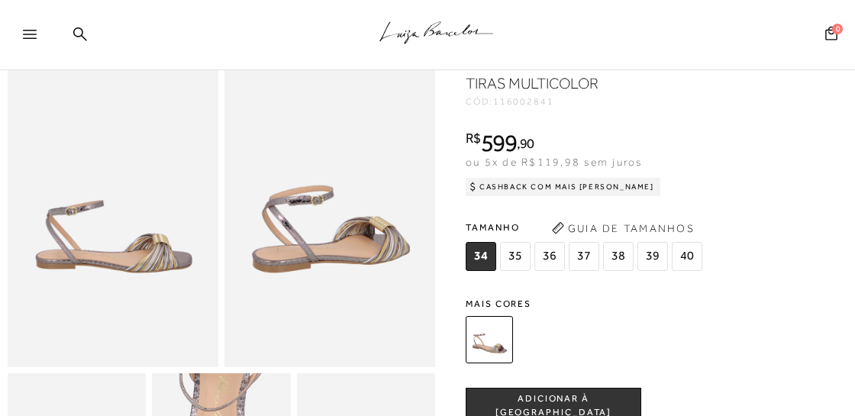
click at [592, 233] on button "Guia de Tamanhos" at bounding box center [623, 228] width 153 height 24
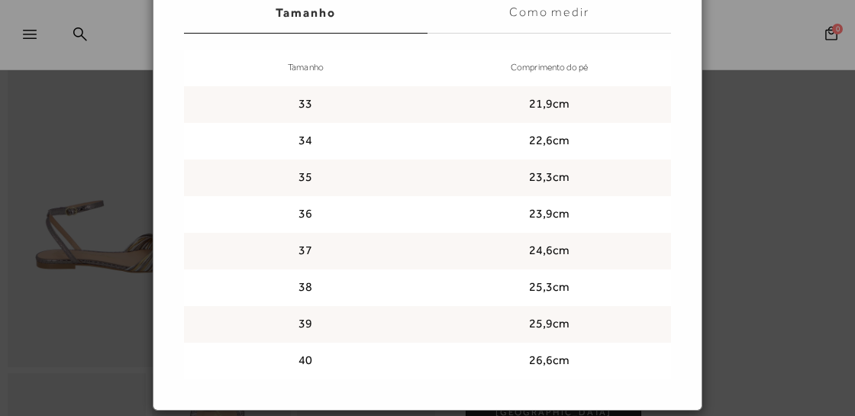
scroll to position [155, 0]
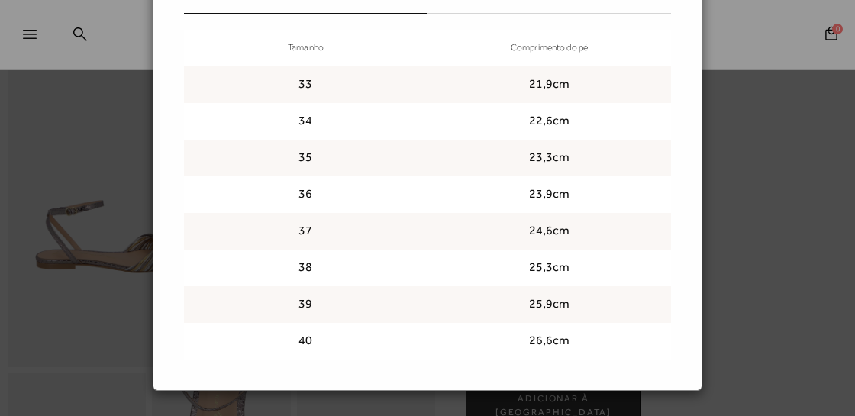
click at [761, 105] on div "Guia de tamanhos Guia de tamanhos Tamanho Como medir Tamanho Comprimento do pé …" at bounding box center [427, 145] width 687 height 491
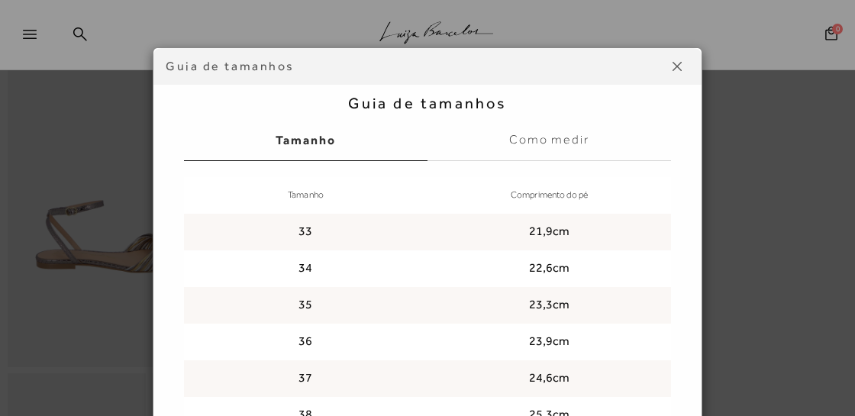
scroll to position [0, 0]
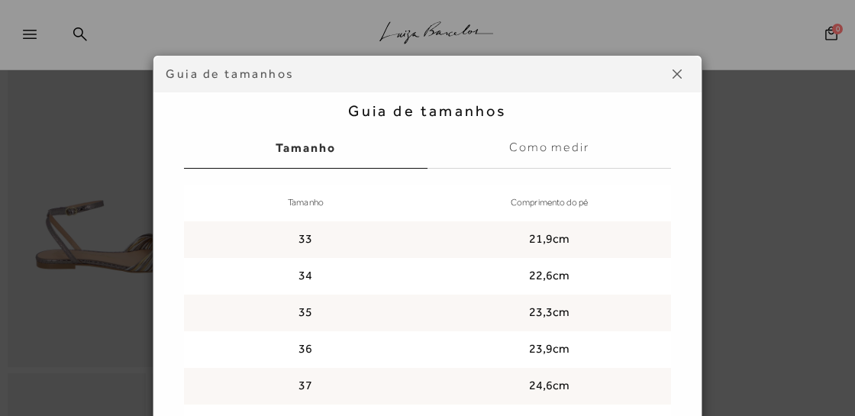
click at [681, 72] on img at bounding box center [677, 73] width 9 height 9
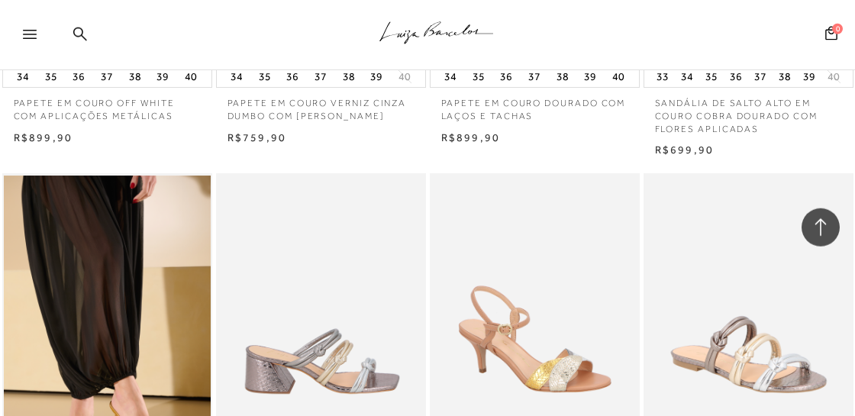
scroll to position [5266, 0]
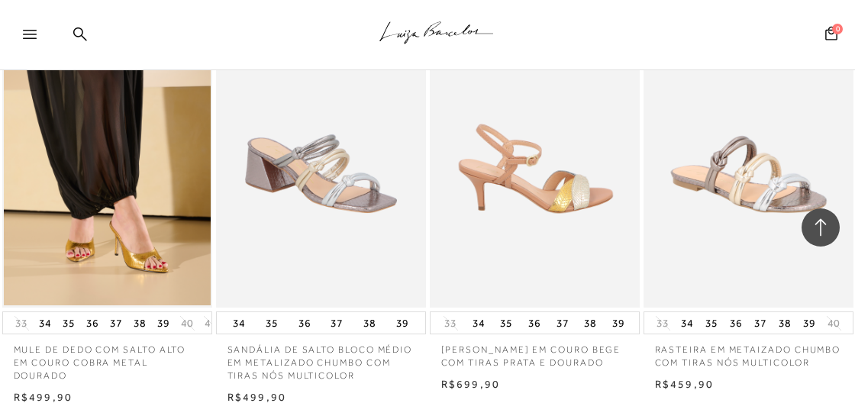
click at [528, 190] on img at bounding box center [535, 150] width 208 height 315
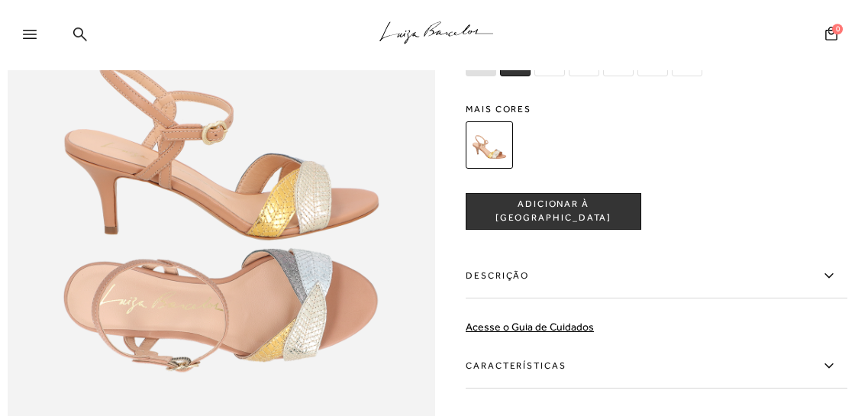
scroll to position [802, 0]
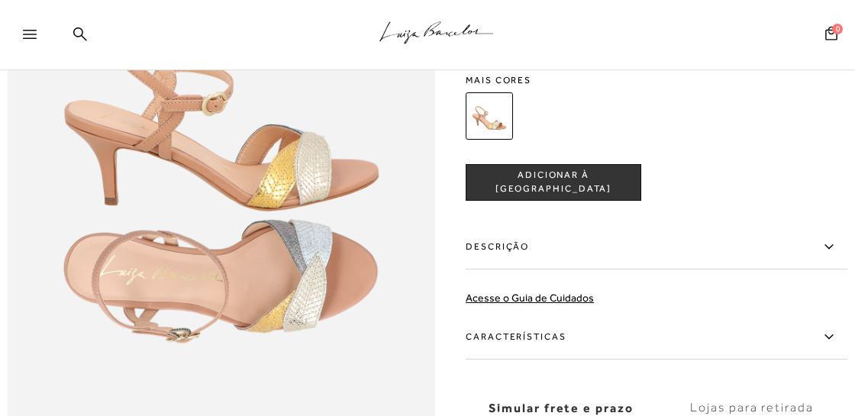
click at [504, 240] on label "Descrição" at bounding box center [657, 247] width 382 height 44
click at [0, 0] on input "Descrição" at bounding box center [0, 0] width 0 height 0
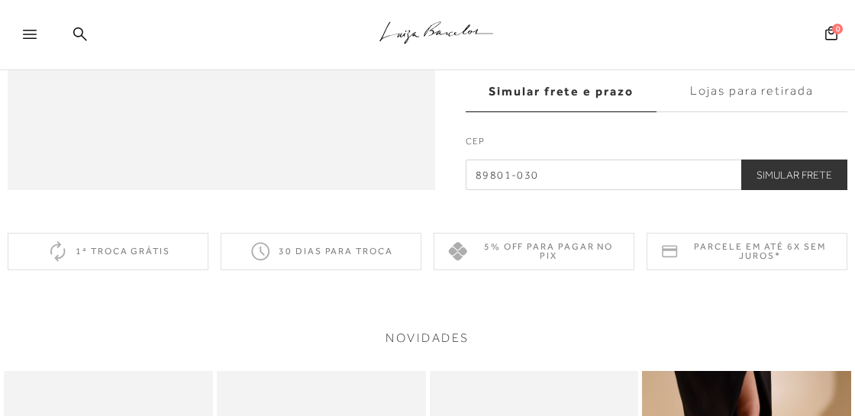
scroll to position [1123, 0]
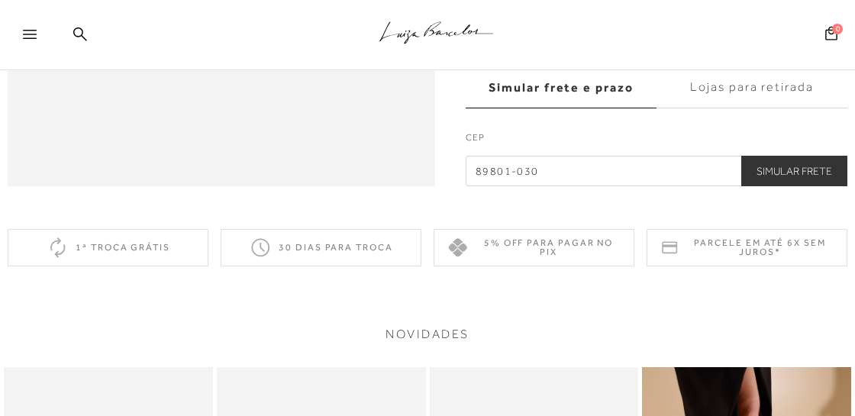
scroll to position [2326, 0]
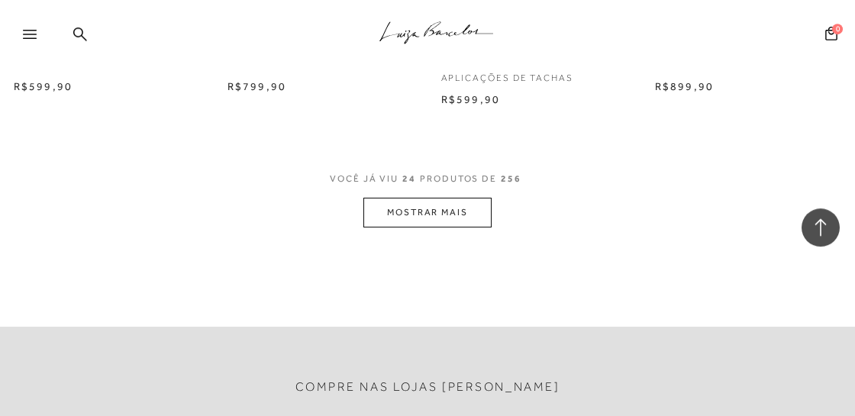
scroll to position [2566, 0]
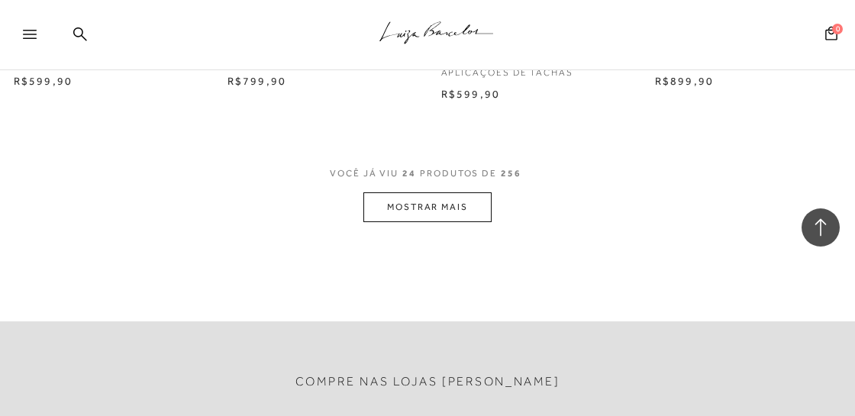
click at [422, 215] on button "MOSTRAR MAIS" at bounding box center [427, 207] width 128 height 30
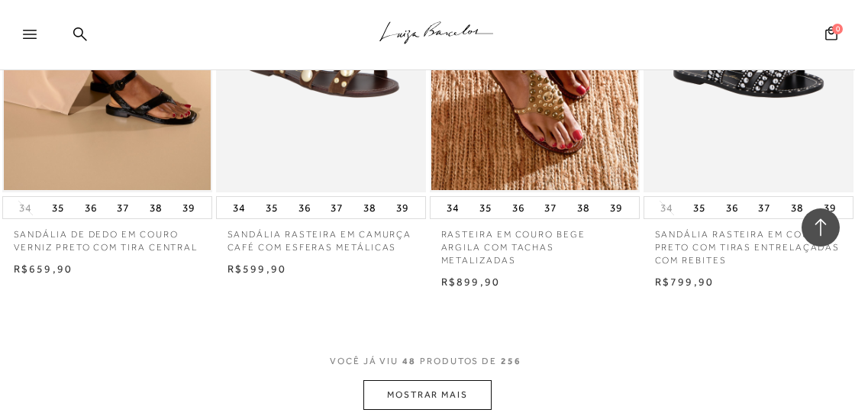
scroll to position [5132, 0]
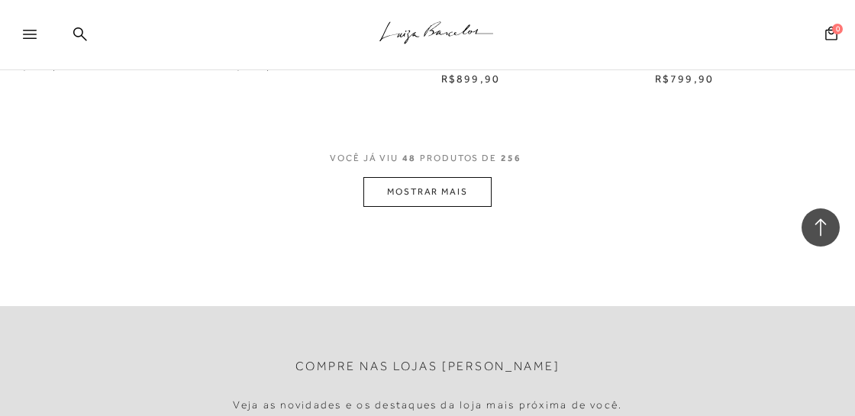
click at [415, 195] on button "MOSTRAR MAIS" at bounding box center [427, 192] width 128 height 30
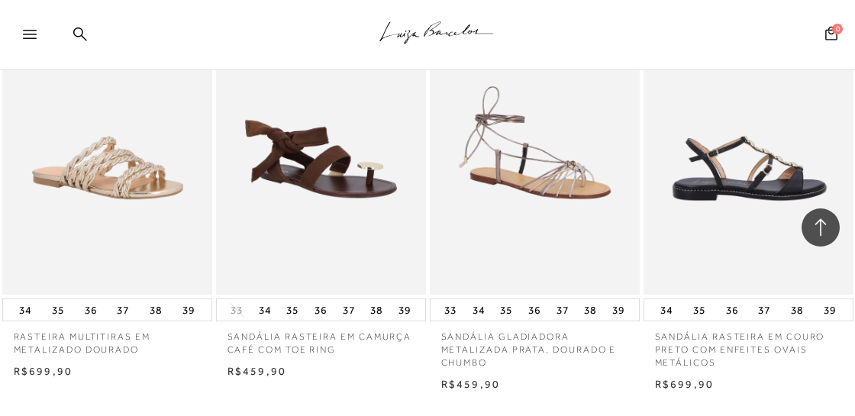
scroll to position [7697, 0]
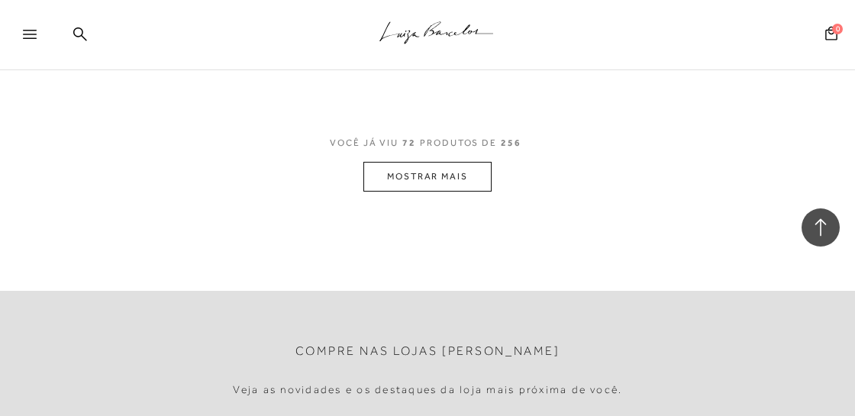
click at [447, 187] on button "MOSTRAR MAIS" at bounding box center [427, 177] width 128 height 30
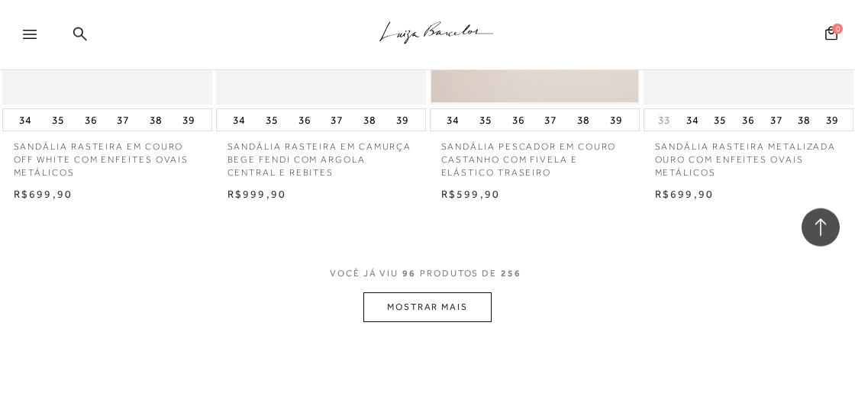
scroll to position [10343, 0]
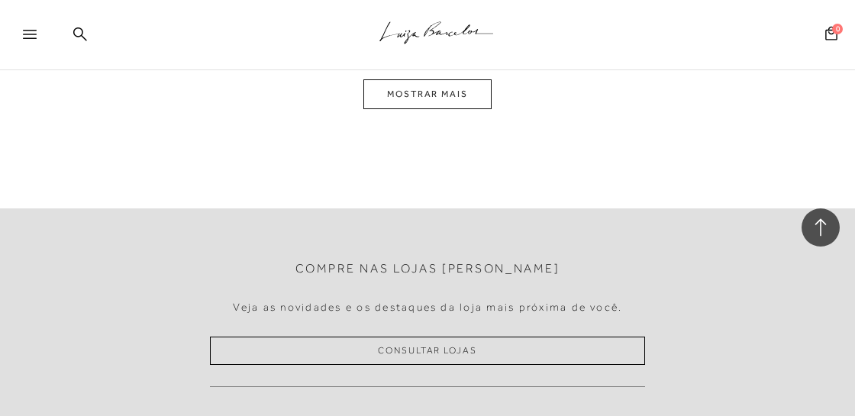
click at [413, 109] on button "MOSTRAR MAIS" at bounding box center [427, 94] width 128 height 30
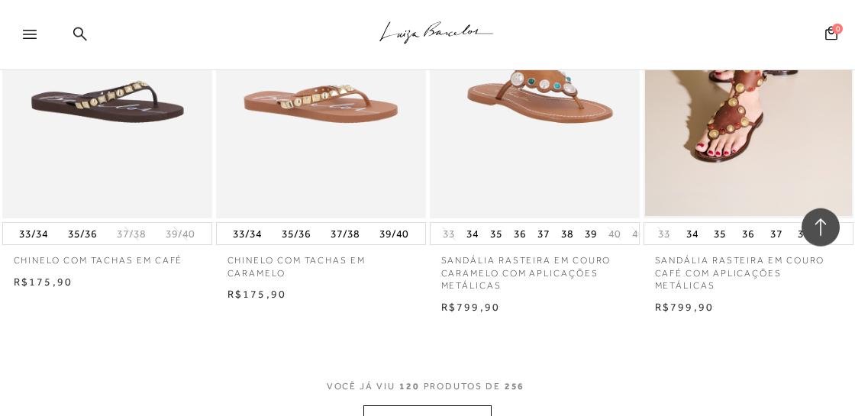
scroll to position [12829, 0]
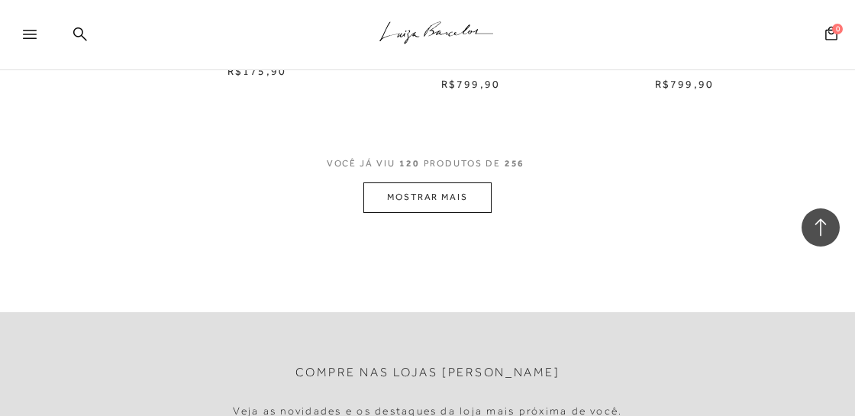
click at [431, 207] on button "MOSTRAR MAIS" at bounding box center [427, 198] width 128 height 30
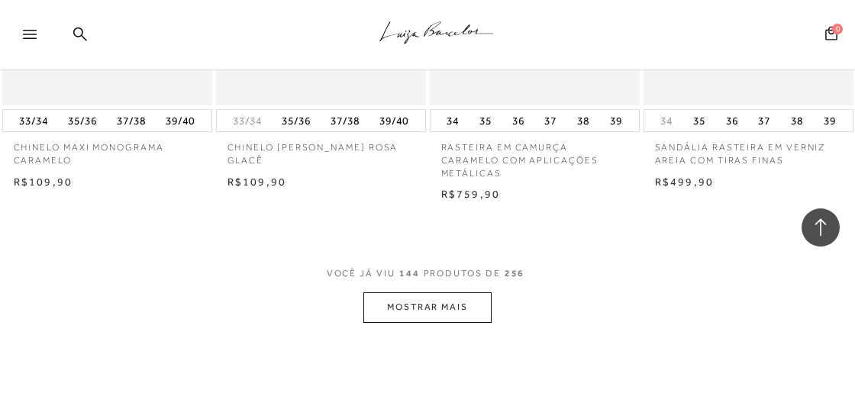
scroll to position [15314, 0]
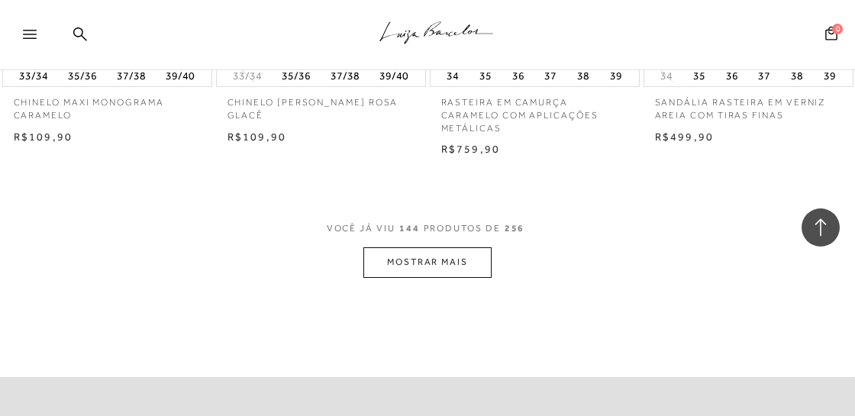
click at [450, 277] on button "MOSTRAR MAIS" at bounding box center [427, 262] width 128 height 30
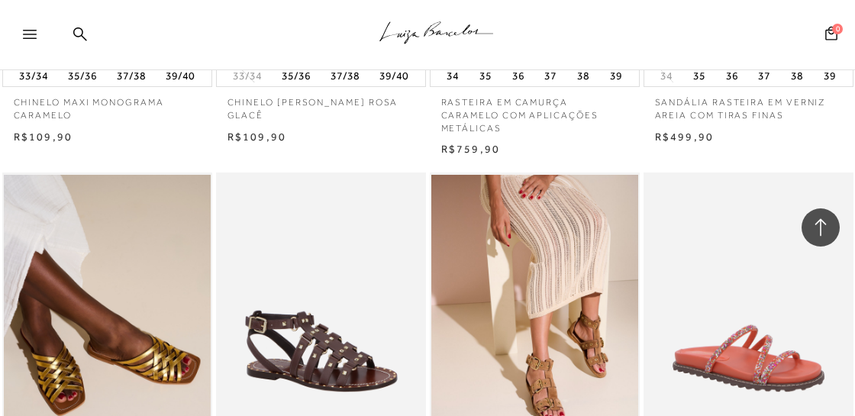
scroll to position [15475, 0]
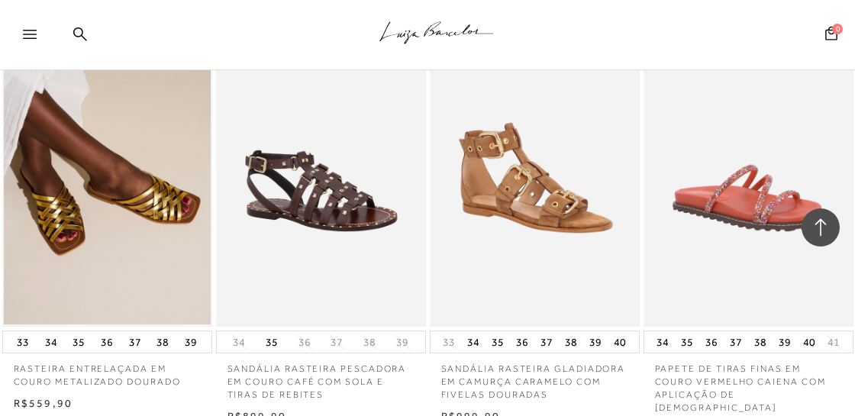
click at [522, 208] on img at bounding box center [535, 169] width 208 height 315
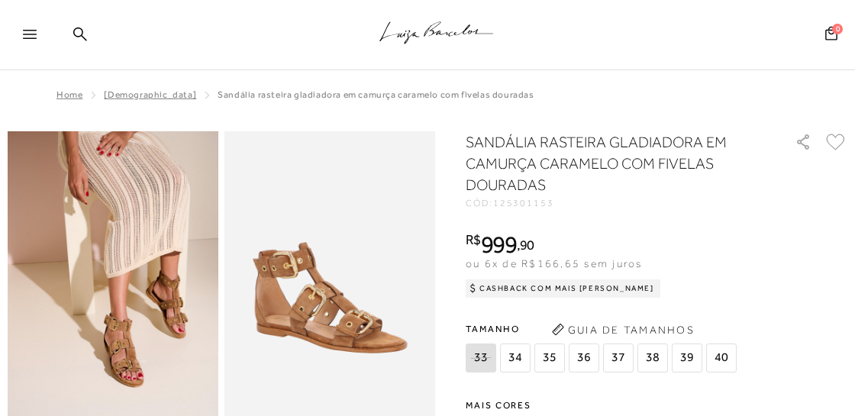
scroll to position [80, 0]
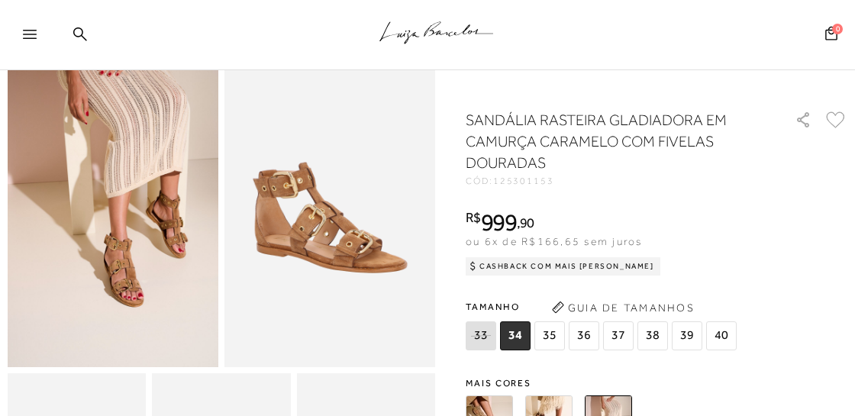
click at [141, 256] on img at bounding box center [113, 209] width 211 height 316
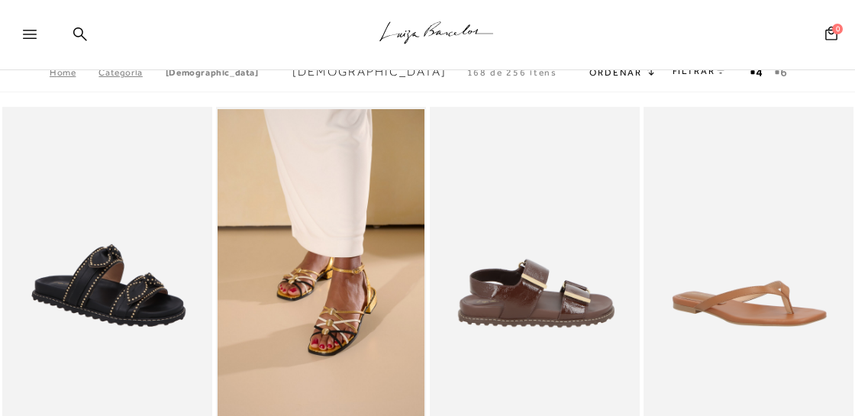
scroll to position [15475, 0]
